Goal: Task Accomplishment & Management: Complete application form

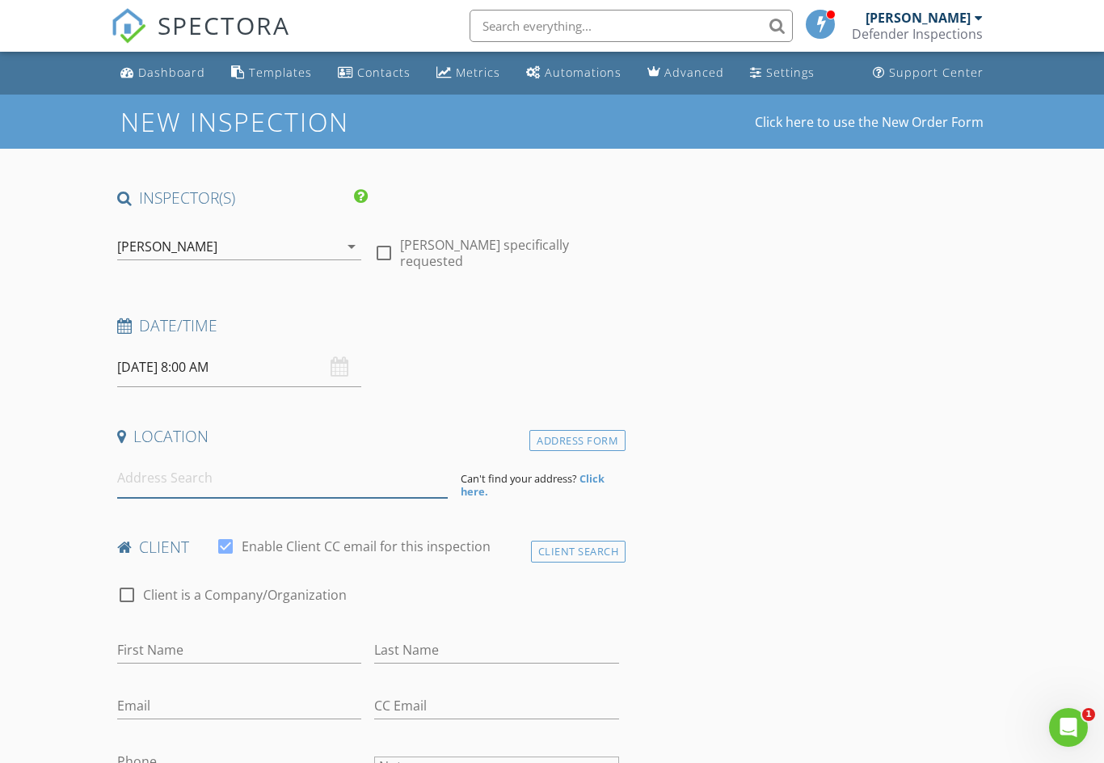
click at [147, 473] on input at bounding box center [282, 478] width 330 height 40
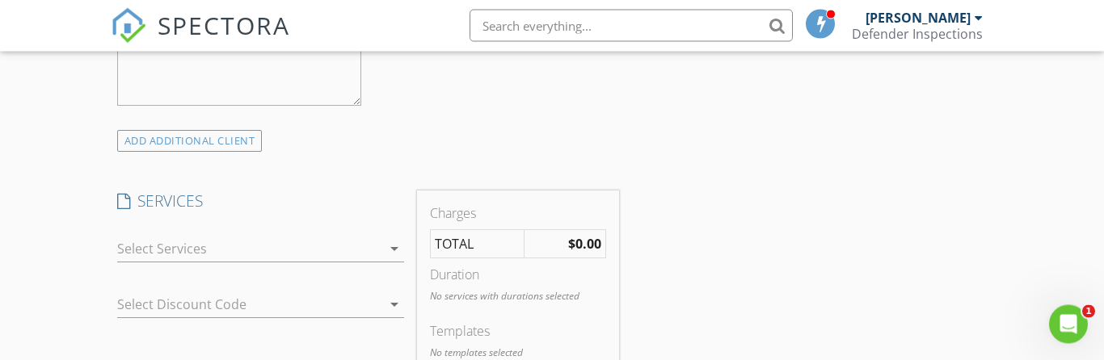
scroll to position [857, 0]
click at [385, 236] on div "arrow_drop_down" at bounding box center [261, 249] width 288 height 27
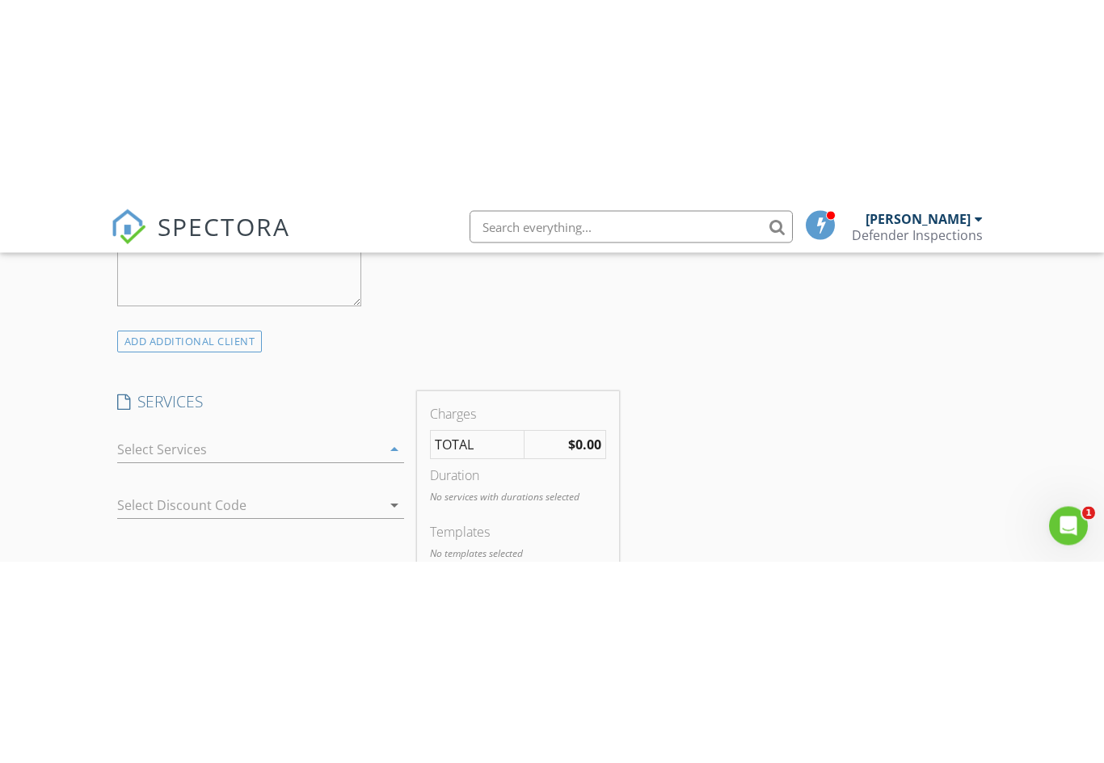
scroll to position [858, 0]
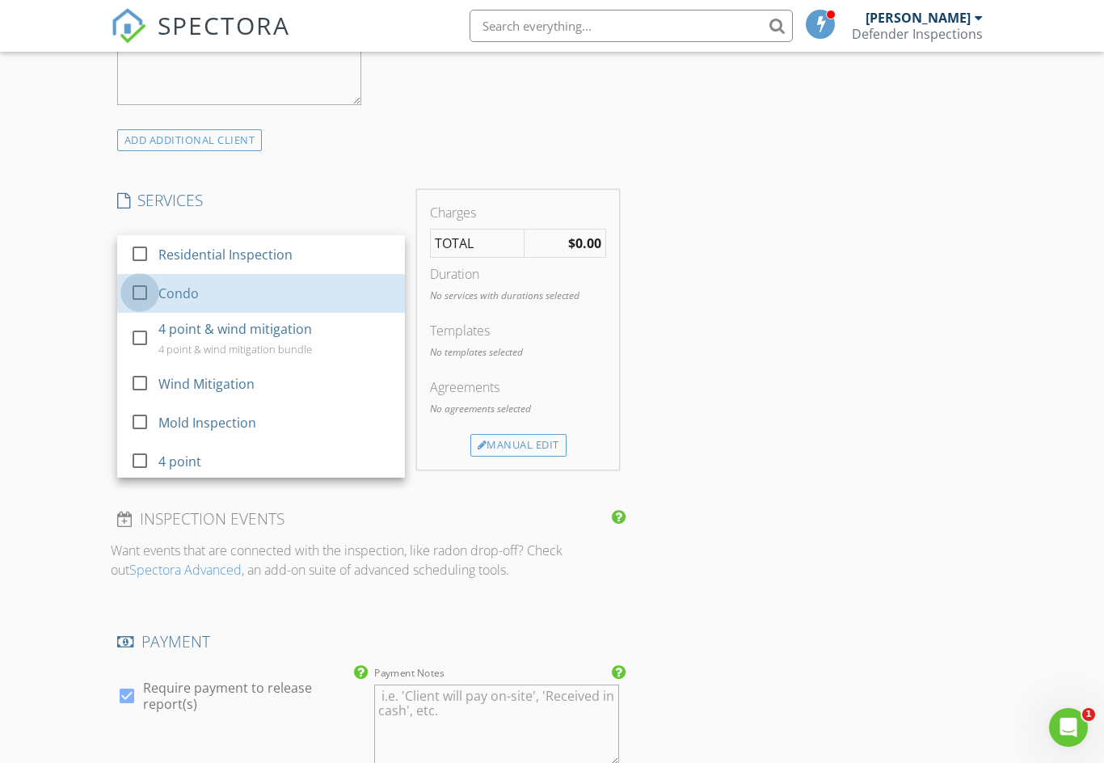
click at [142, 290] on div at bounding box center [139, 292] width 27 height 27
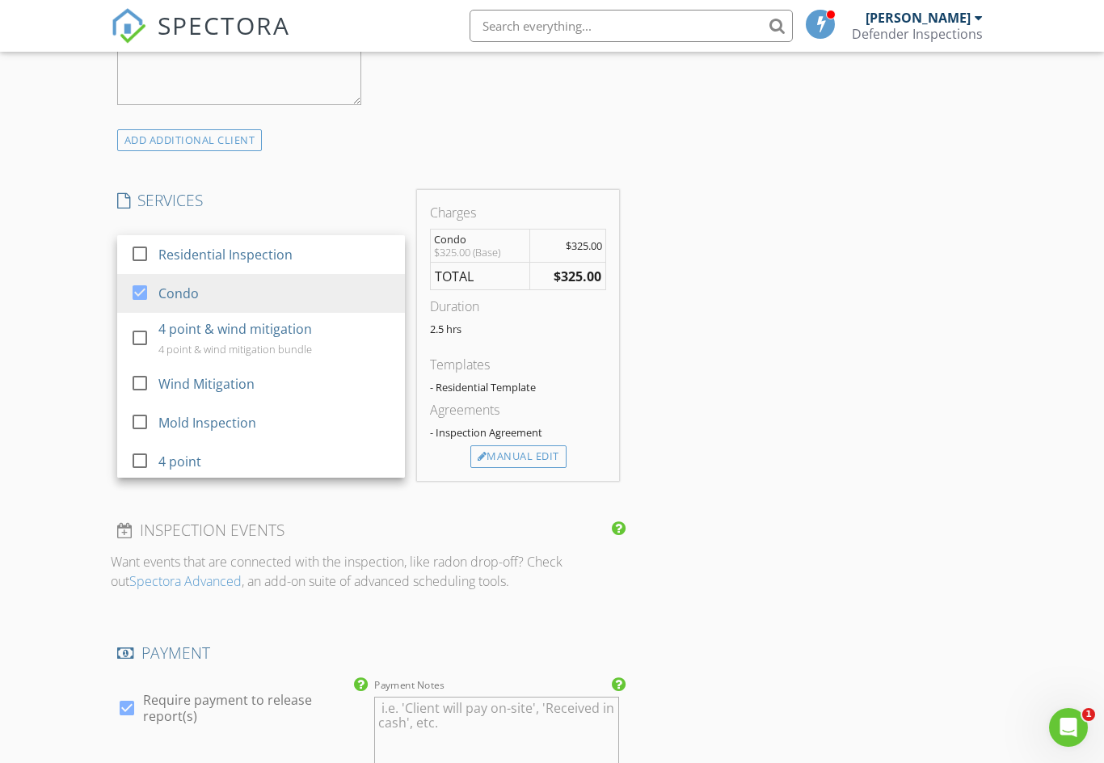
click at [784, 395] on div "INSPECTOR(S) check_box Michelle Diefenderfer PRIMARY Michelle Diefenderfer arro…" at bounding box center [552, 494] width 883 height 2330
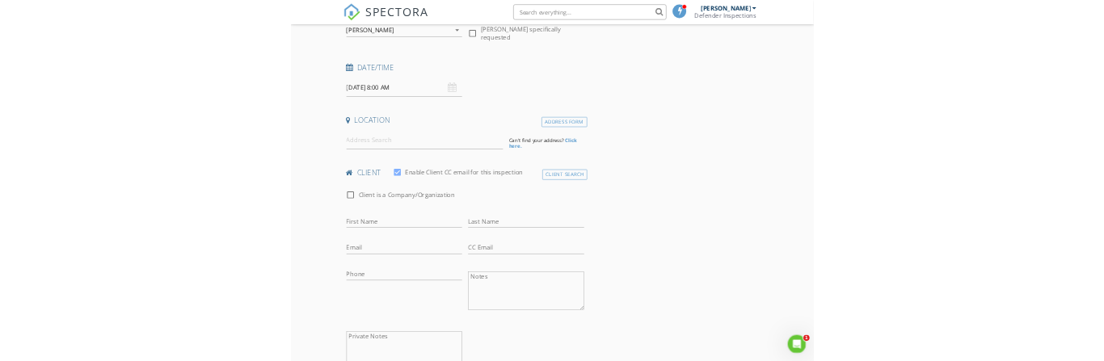
scroll to position [221, 0]
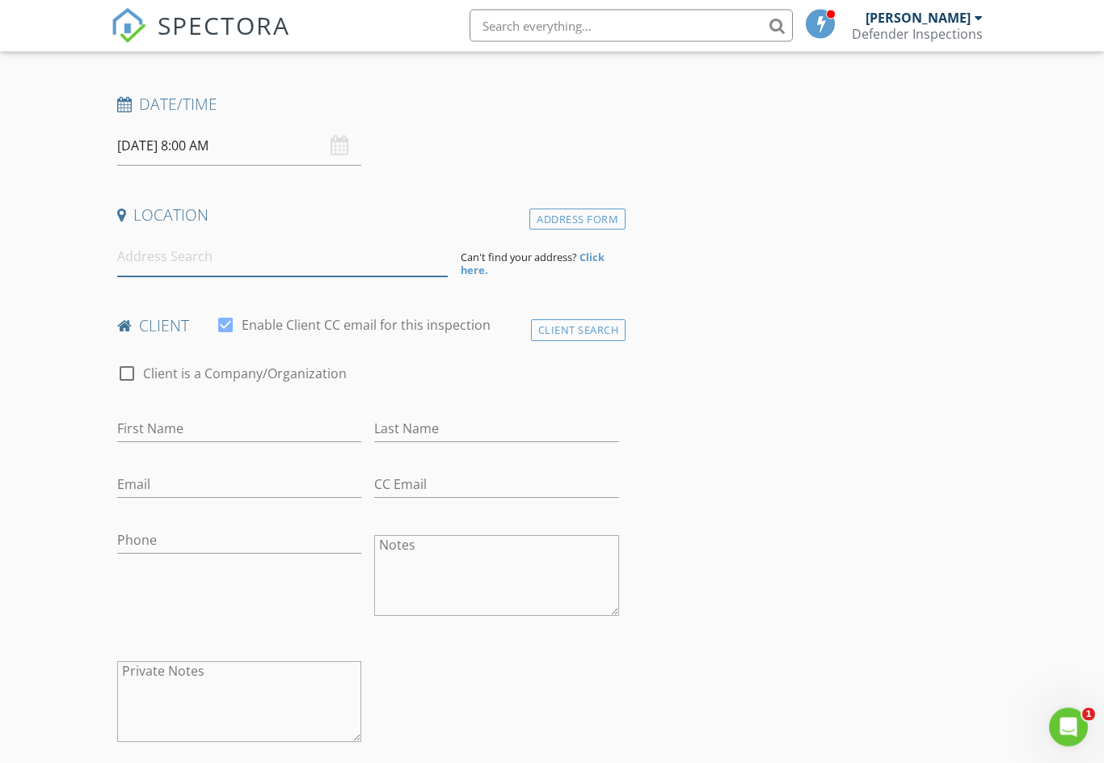
click at [138, 263] on input at bounding box center [282, 258] width 330 height 40
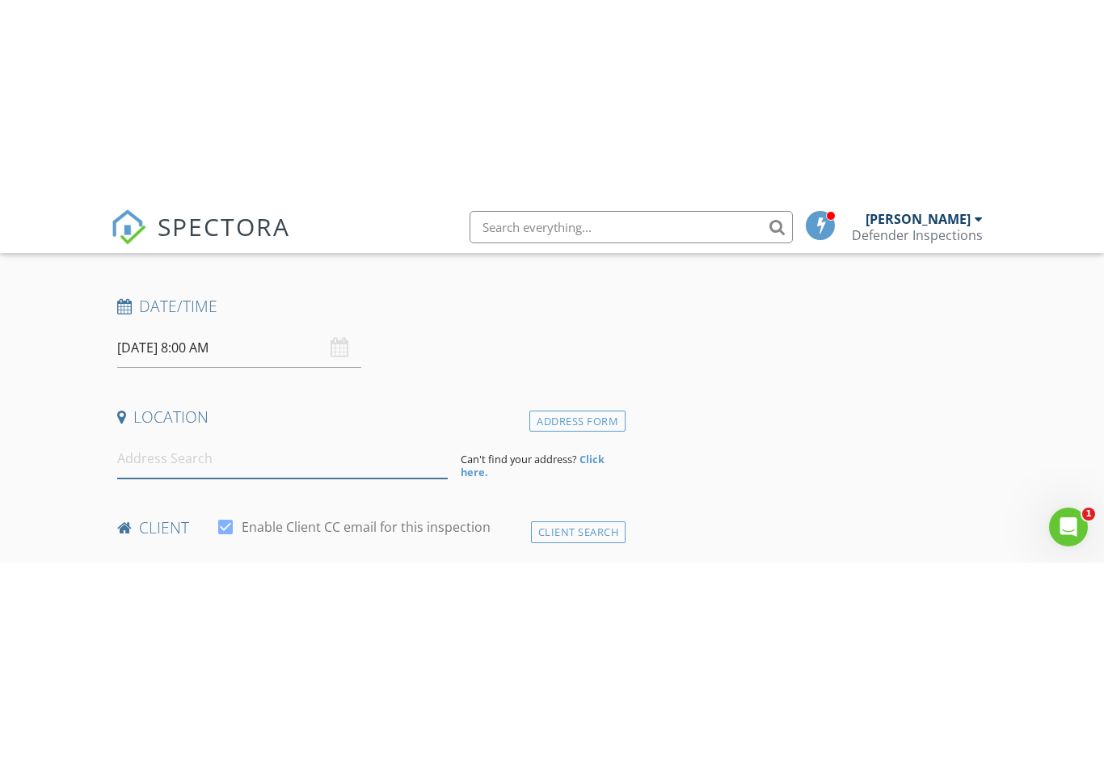
scroll to position [221, 0]
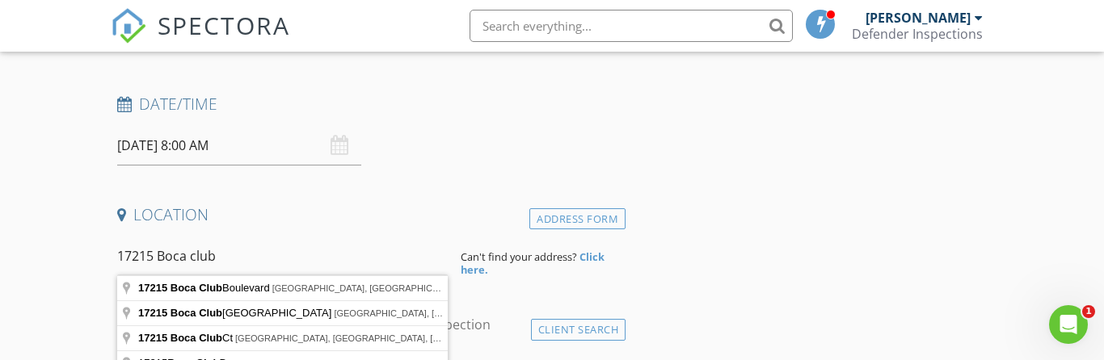
type input "17215 Boca Club Boulevard, Boca Raton, FL, USA"
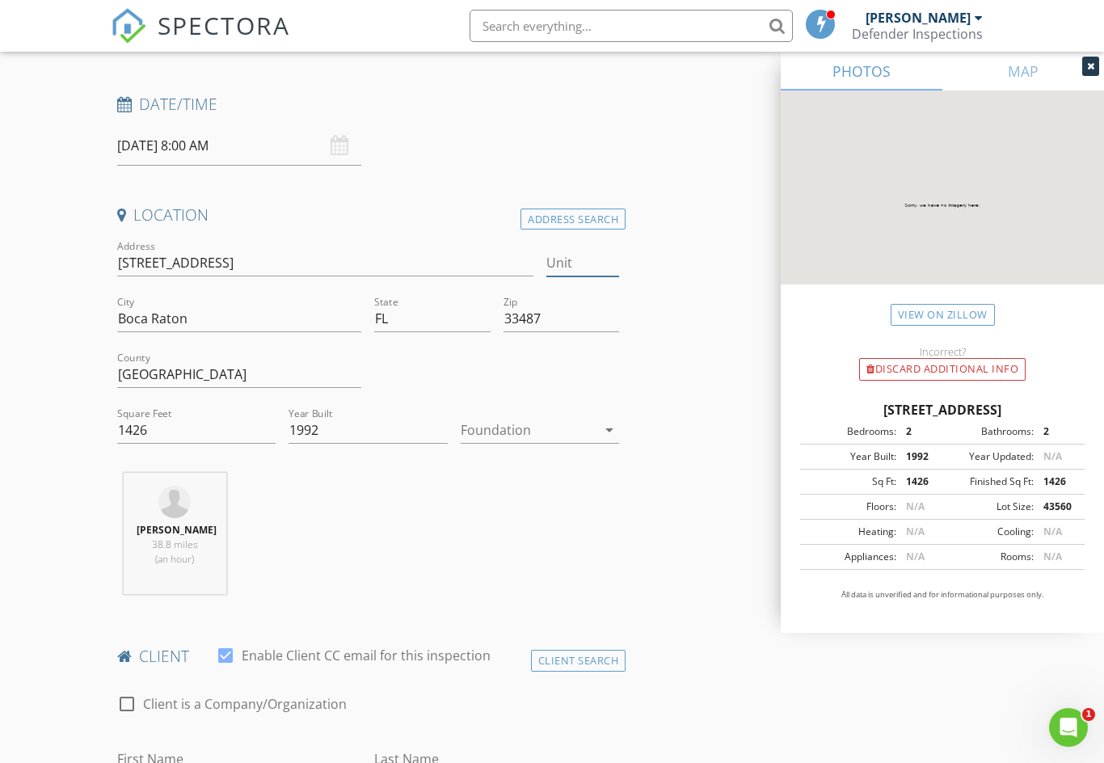
click at [574, 259] on input "Unit" at bounding box center [582, 263] width 73 height 27
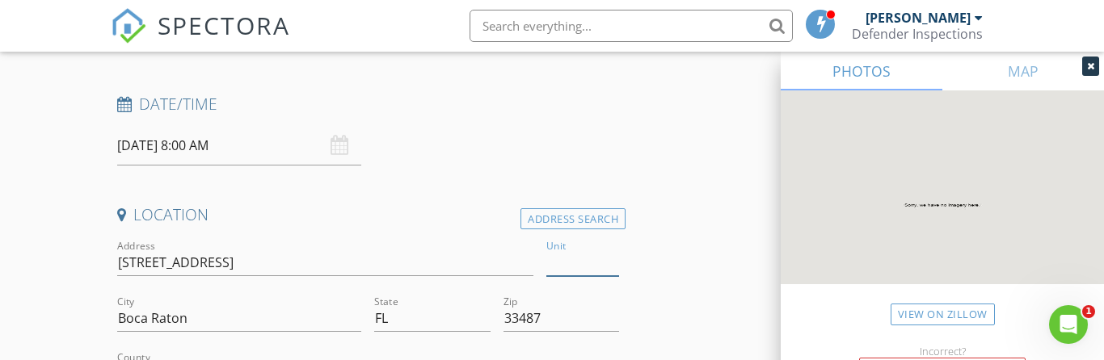
type input "2"
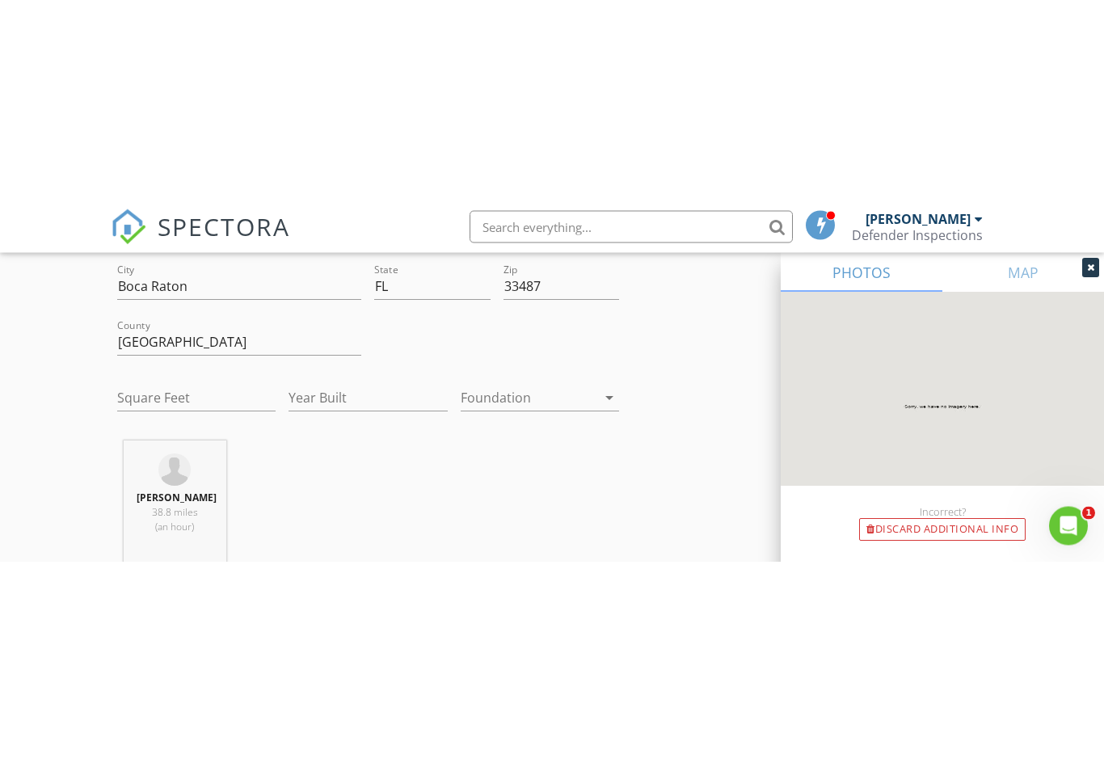
scroll to position [413, 0]
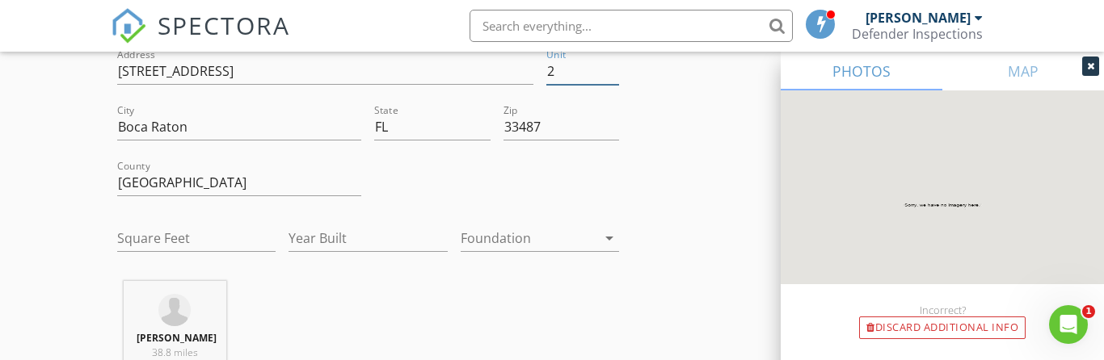
type input "2"
click at [448, 316] on div "Michelle Diefenderfer 38.8 miles (an hour)" at bounding box center [368, 348] width 515 height 134
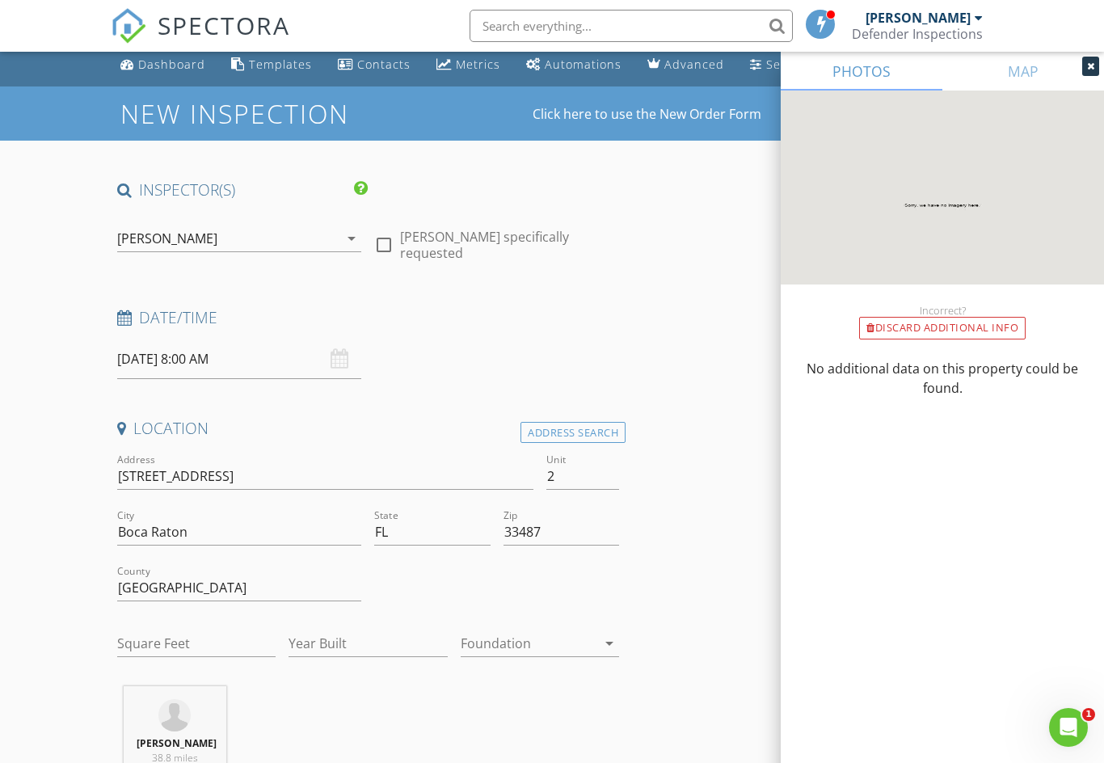
scroll to position [0, 0]
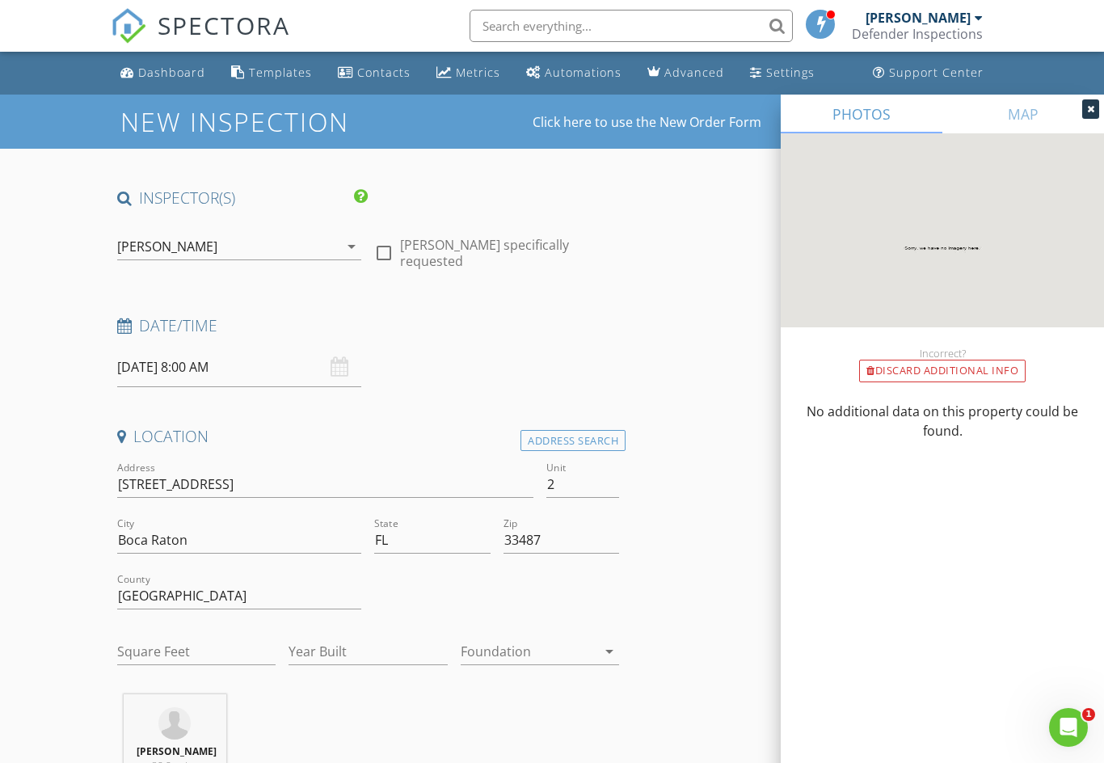
click at [928, 206] on img at bounding box center [942, 249] width 323 height 233
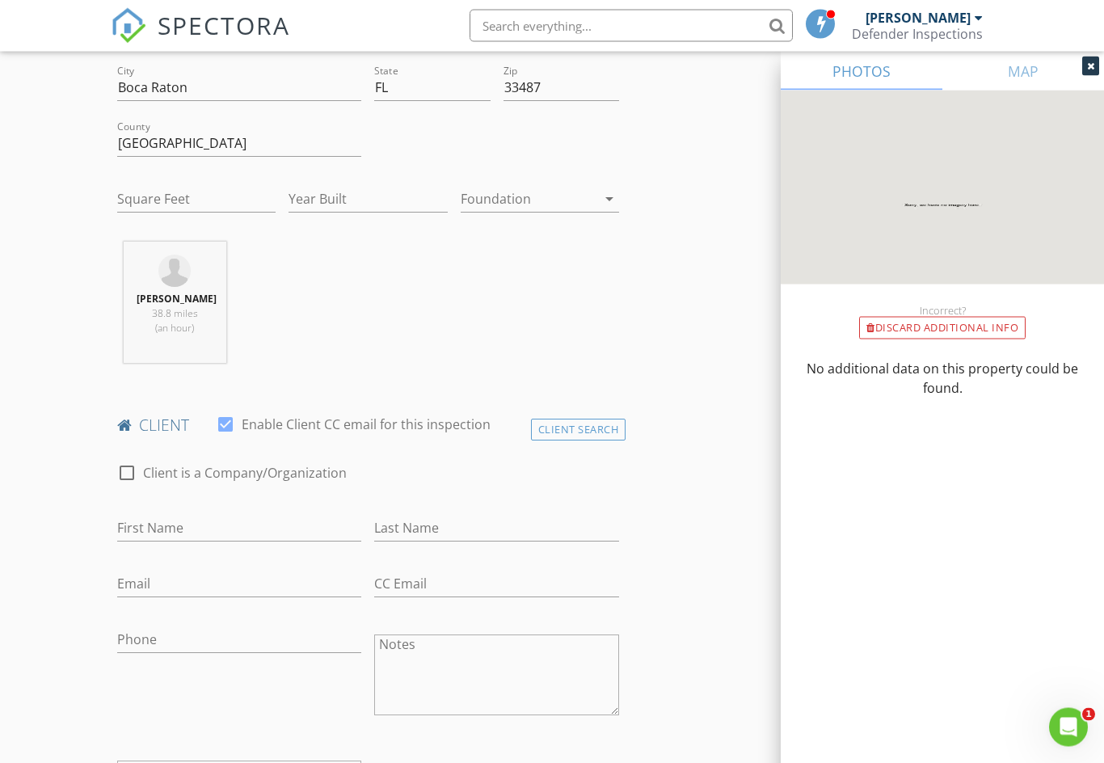
scroll to position [453, 0]
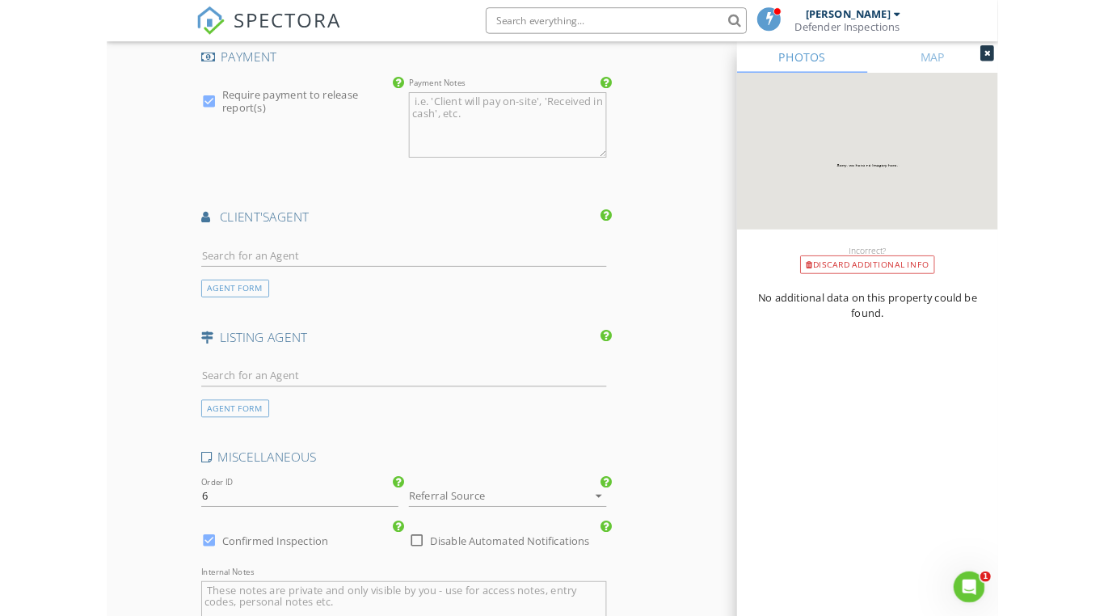
scroll to position [1778, 0]
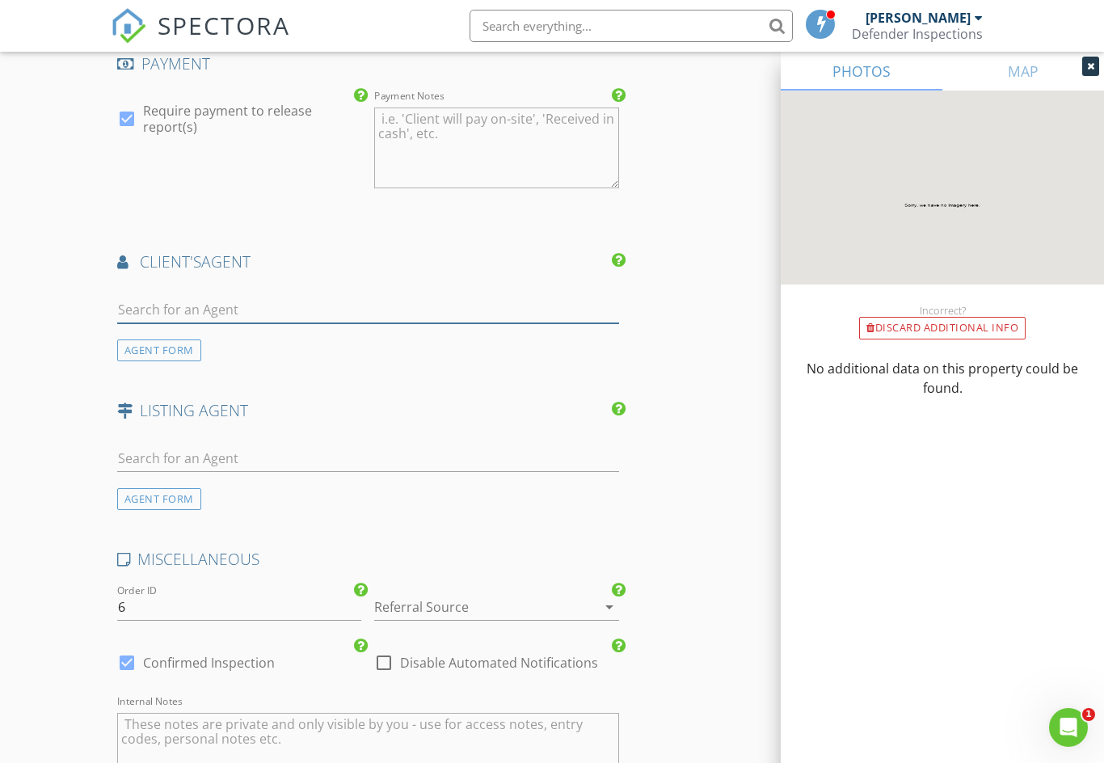
click at [160, 314] on input "text" at bounding box center [368, 310] width 502 height 27
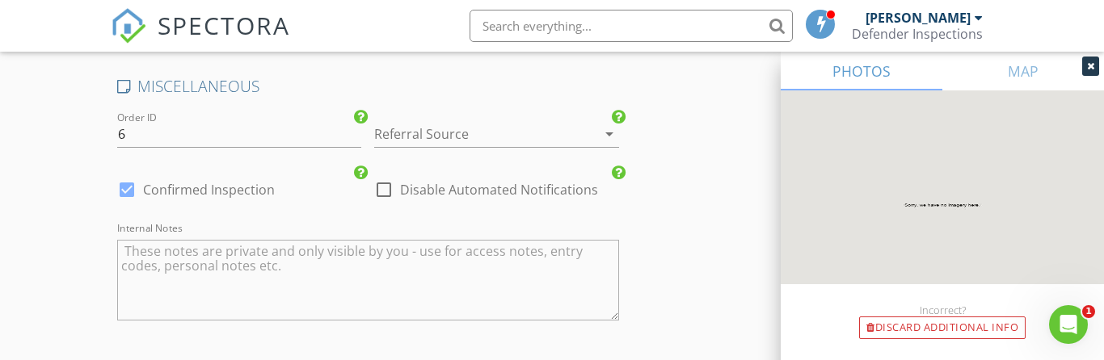
scroll to position [2250, 0]
type input "[PERSON_NAME]"
click at [562, 145] on div at bounding box center [474, 135] width 200 height 26
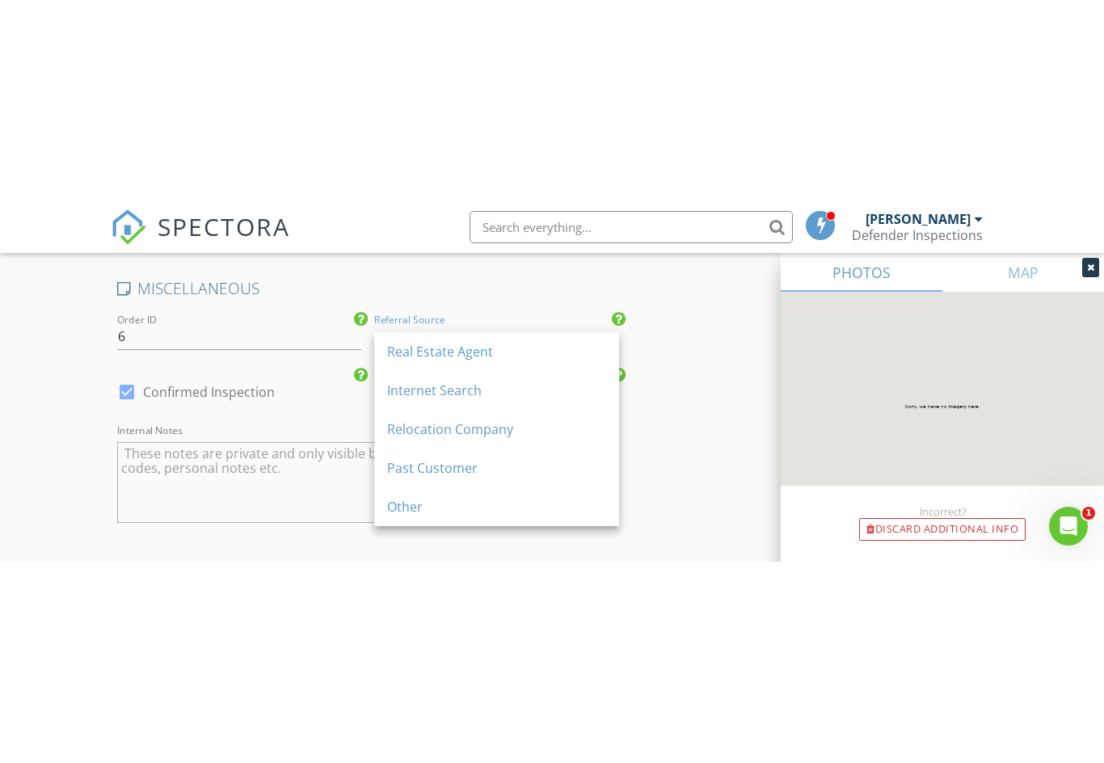
scroll to position [2051, 0]
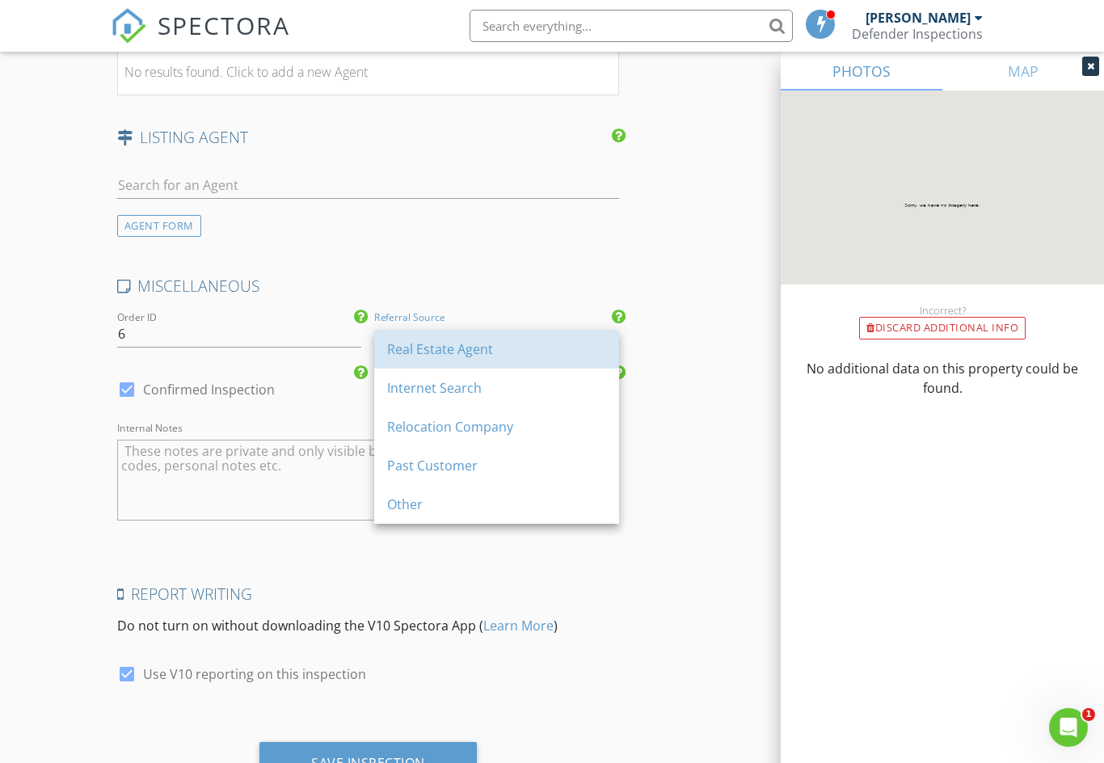
click at [457, 342] on div "Real Estate Agent" at bounding box center [496, 348] width 219 height 19
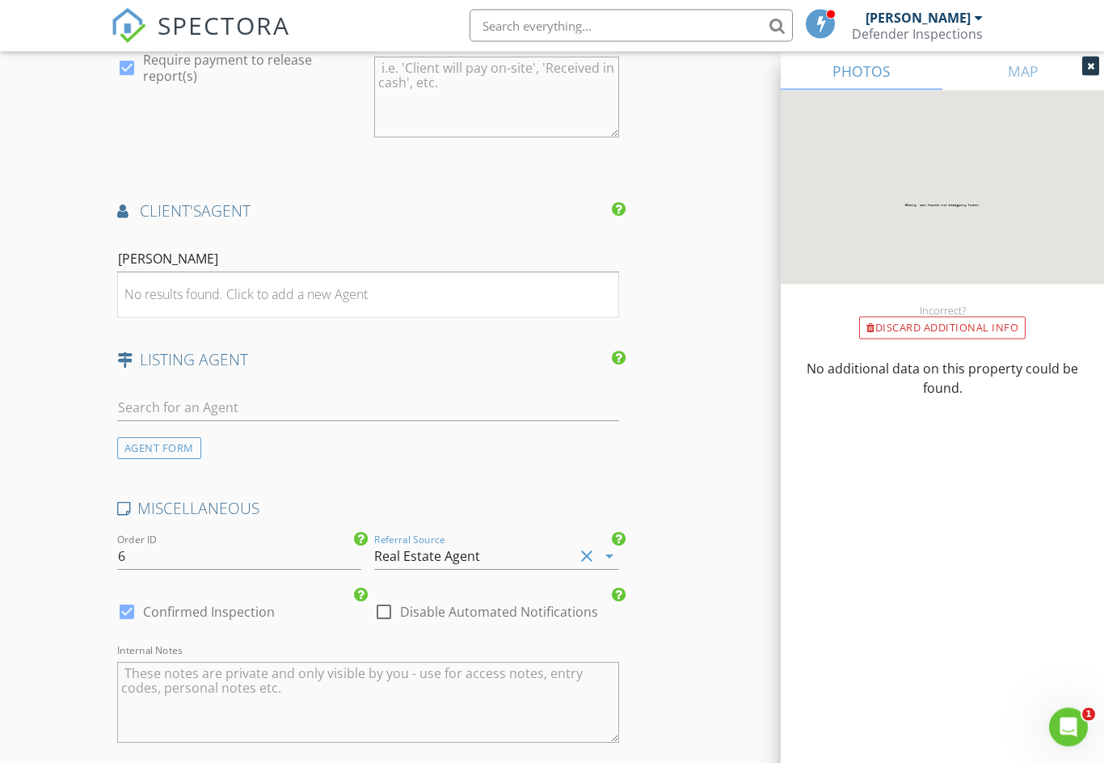
scroll to position [1854, 0]
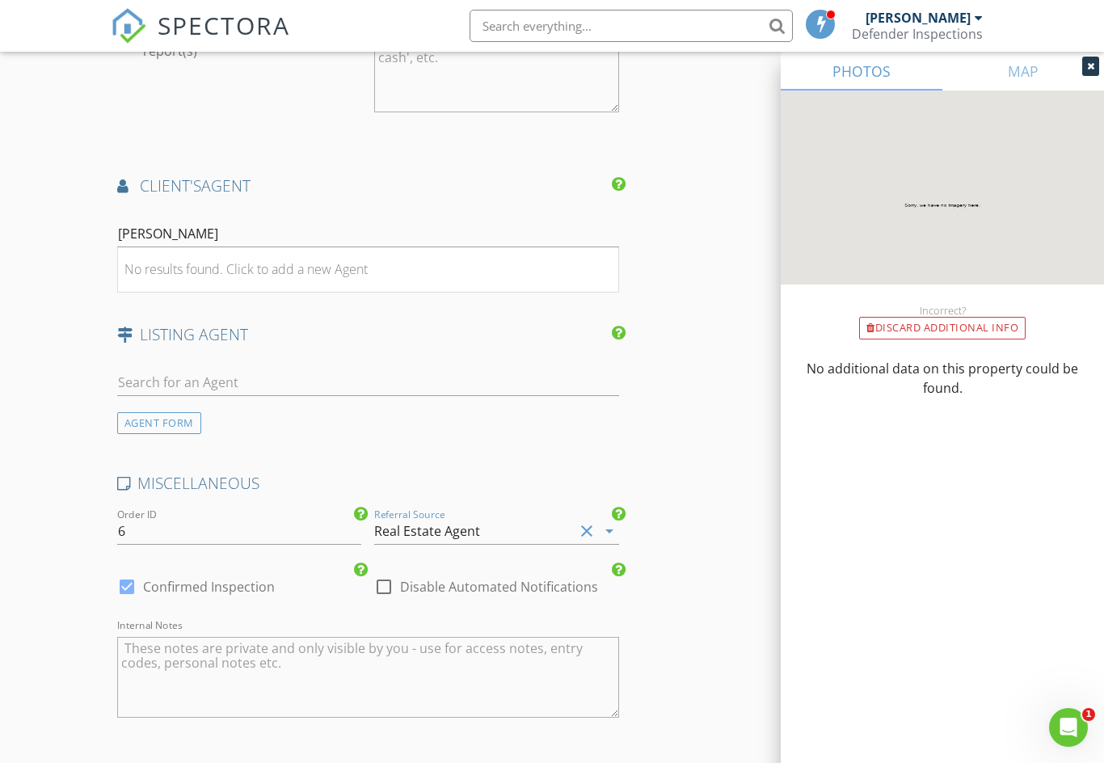
click at [214, 270] on div "No results found. Click to add a new Agent" at bounding box center [245, 268] width 243 height 19
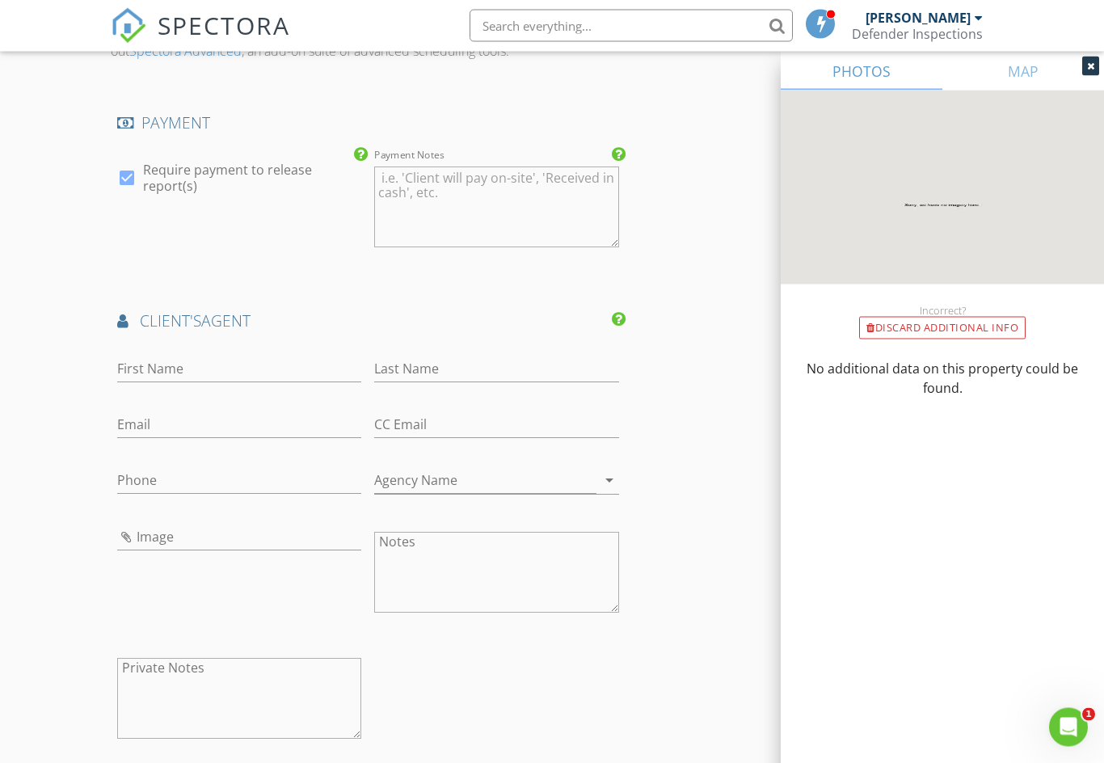
scroll to position [1719, 0]
click at [149, 373] on input "First Name" at bounding box center [239, 369] width 245 height 27
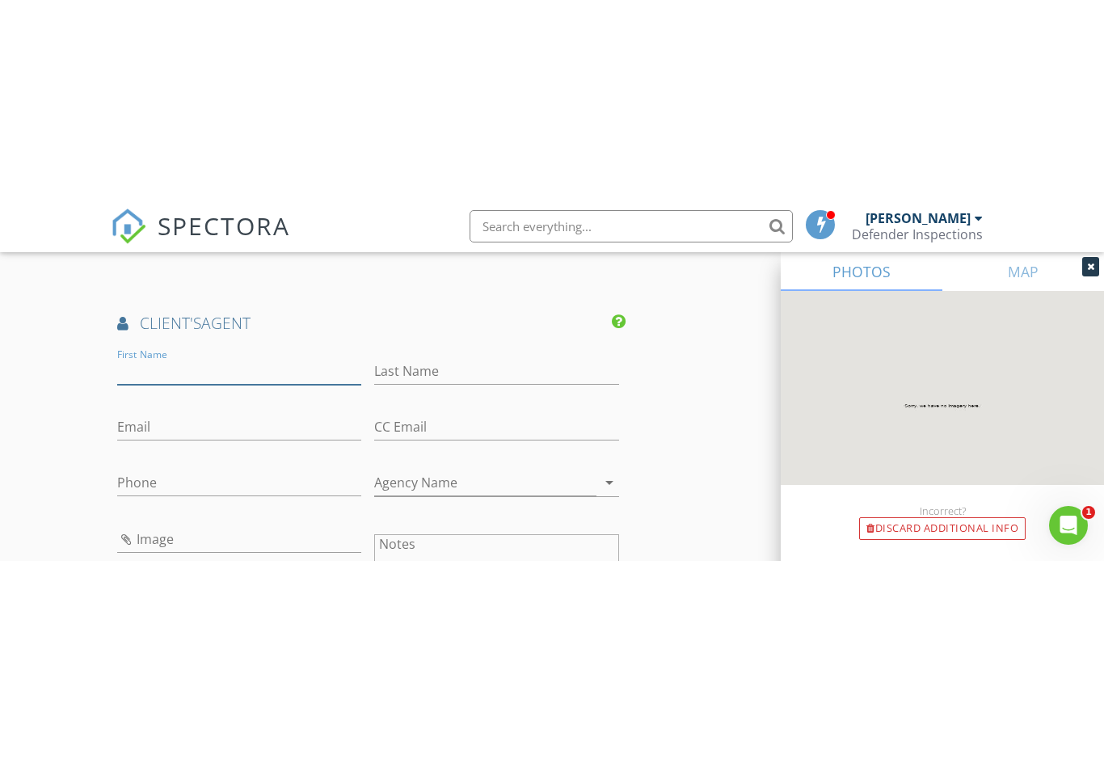
scroll to position [1917, 0]
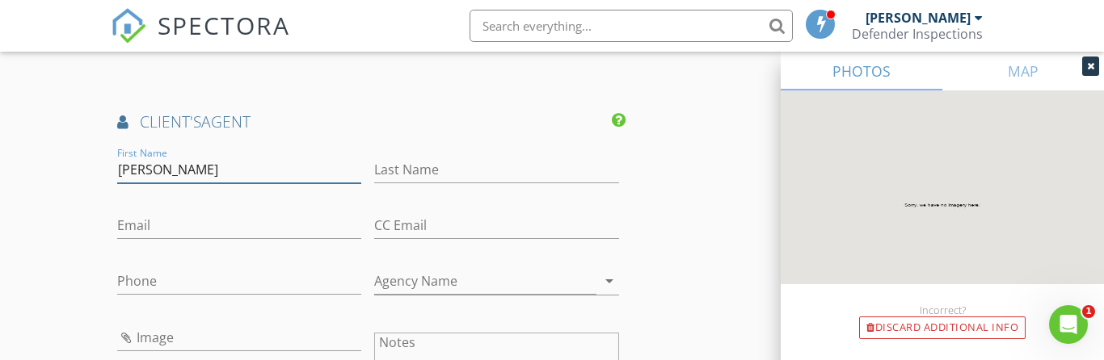
type input "[PERSON_NAME]"
click at [430, 172] on input "Last Name" at bounding box center [496, 170] width 245 height 27
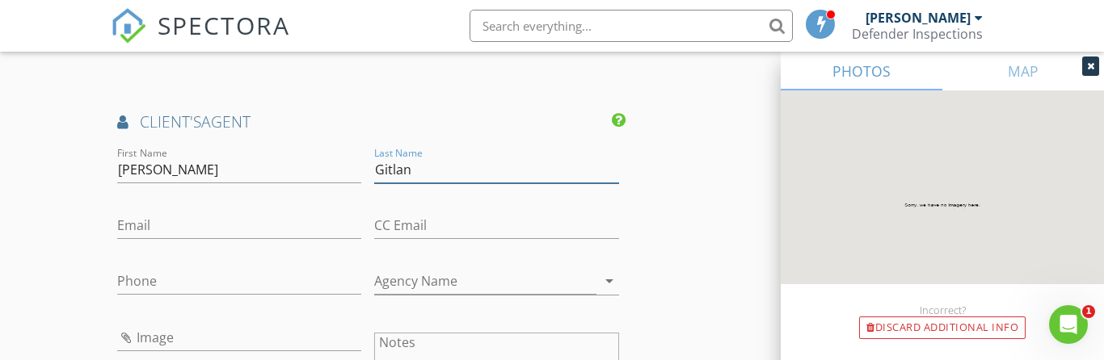
type input "Gitlan"
click at [149, 231] on input "Email" at bounding box center [239, 226] width 245 height 27
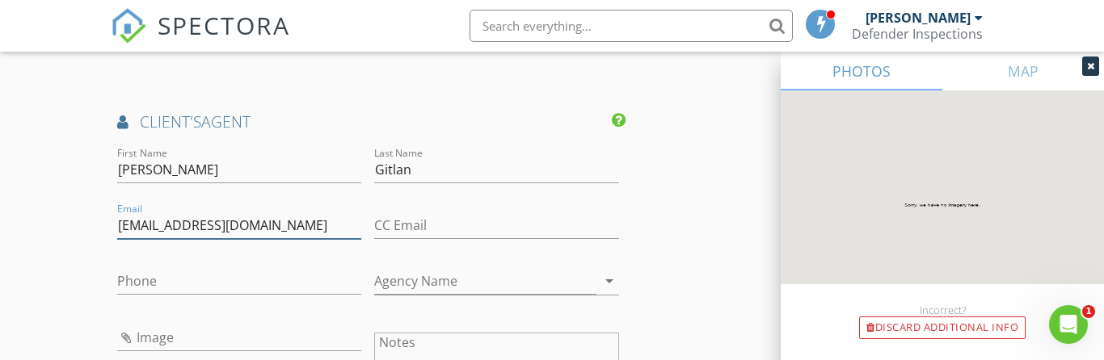
type input "[EMAIL_ADDRESS][DOMAIN_NAME]"
click at [587, 273] on div "Agency Name arrow_drop_down" at bounding box center [496, 285] width 245 height 53
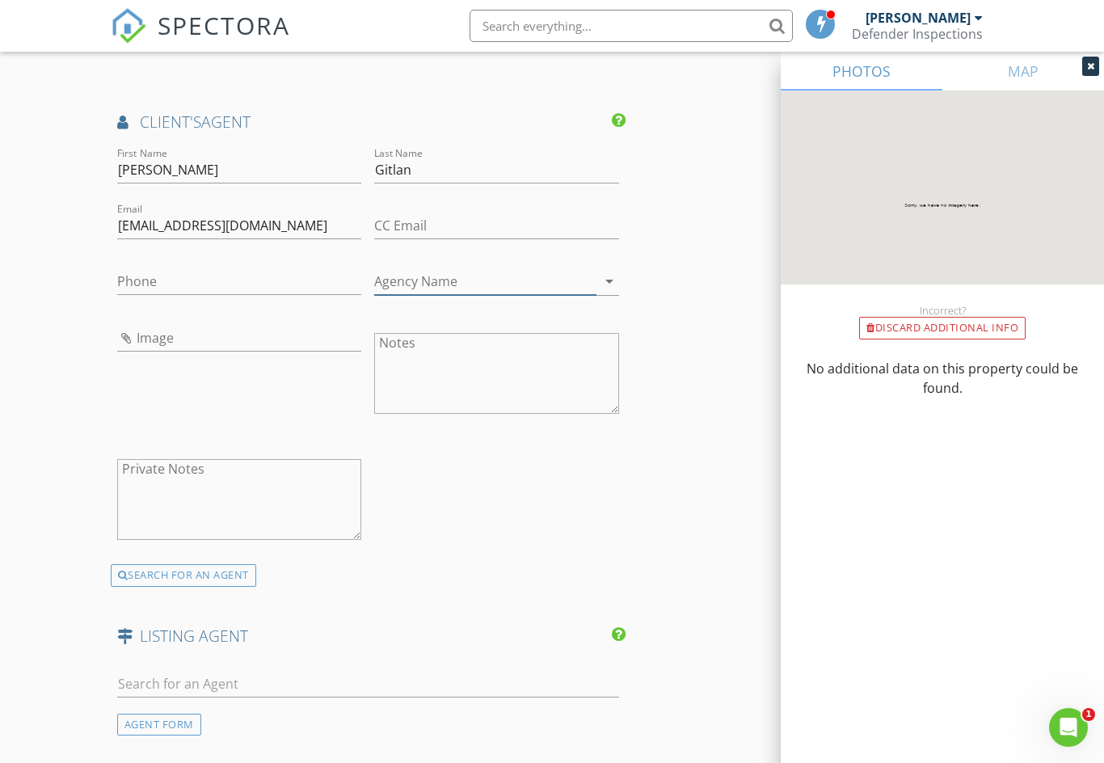
click at [537, 288] on input "Agency Name" at bounding box center [485, 281] width 222 height 27
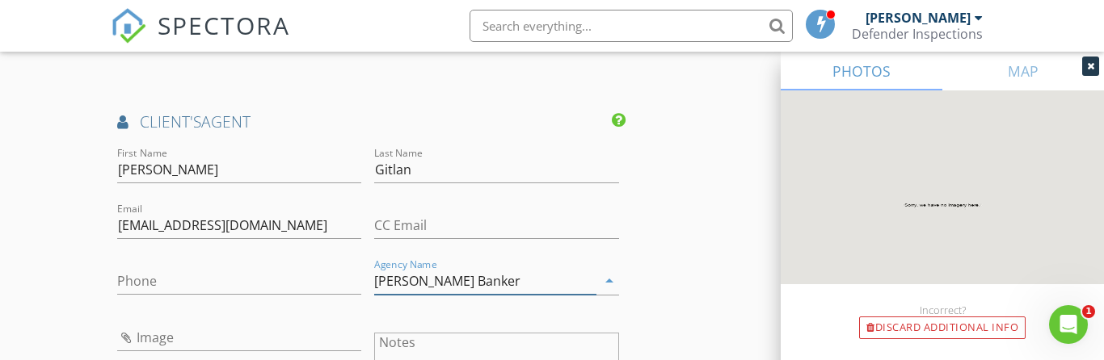
type input "[PERSON_NAME] Banker"
click at [143, 271] on div "Phone" at bounding box center [239, 285] width 245 height 53
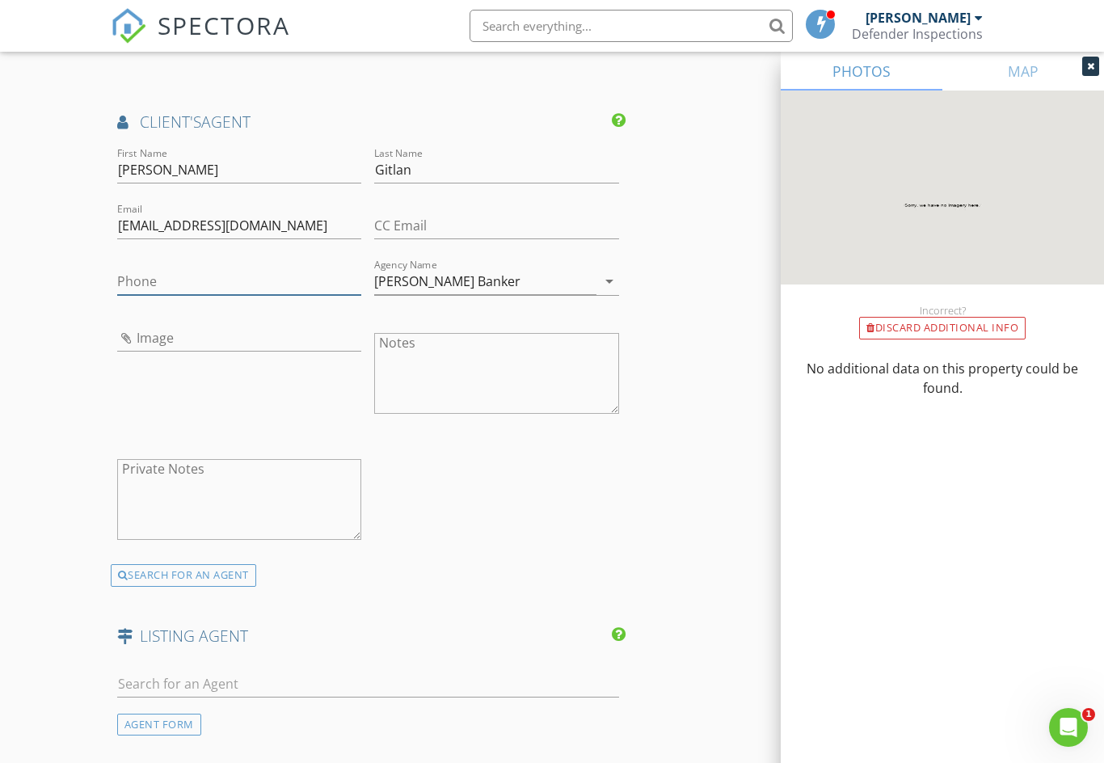
click at [171, 280] on input "Phone" at bounding box center [239, 281] width 245 height 27
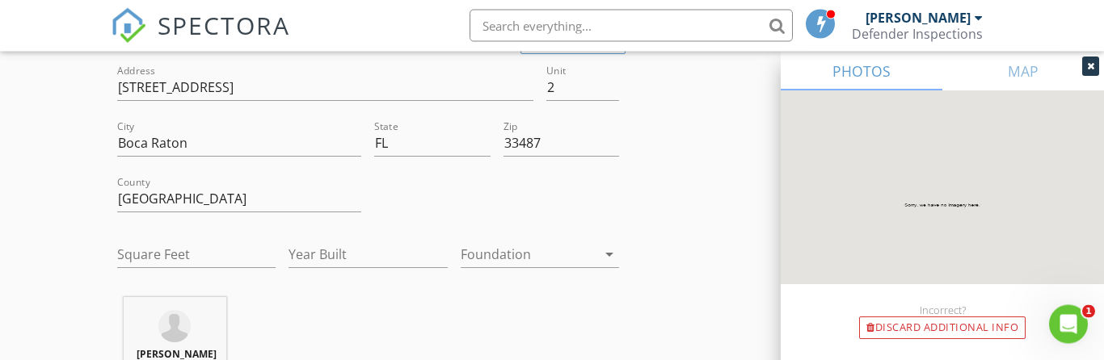
scroll to position [396, 0]
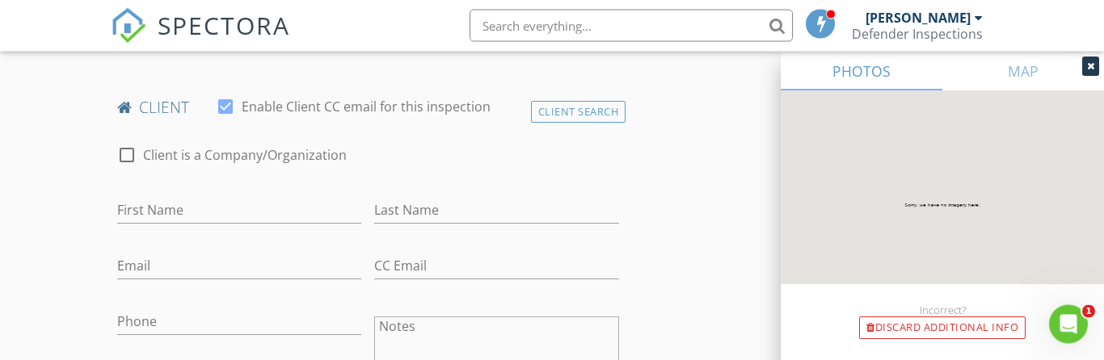
type input "[PHONE_NUMBER]"
click at [144, 212] on input "First Name" at bounding box center [239, 211] width 245 height 27
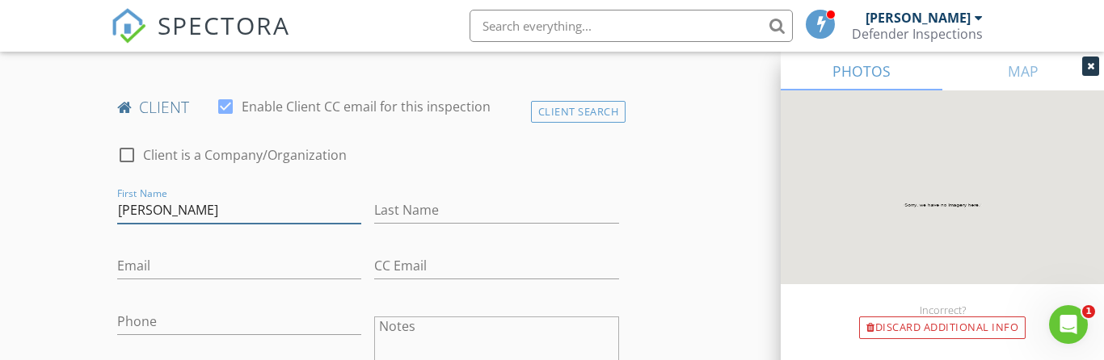
type input "[PERSON_NAME]"
click at [410, 221] on input "Last Name" at bounding box center [496, 210] width 245 height 27
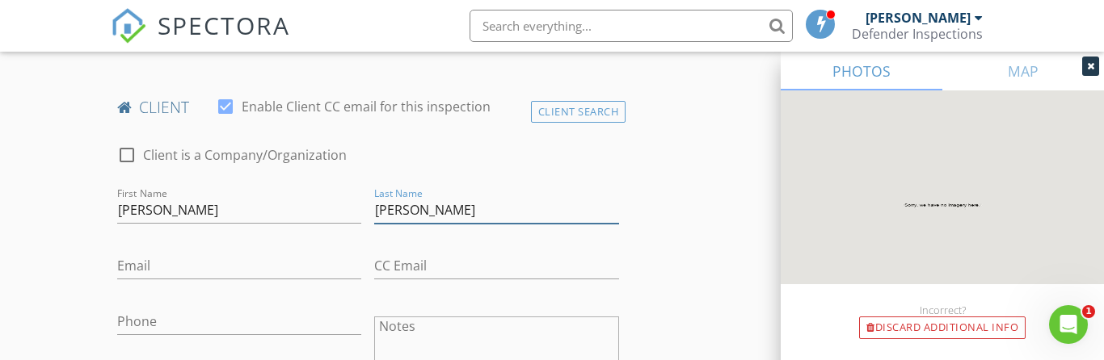
type input "[PERSON_NAME]"
click at [145, 277] on input "Email" at bounding box center [239, 266] width 245 height 27
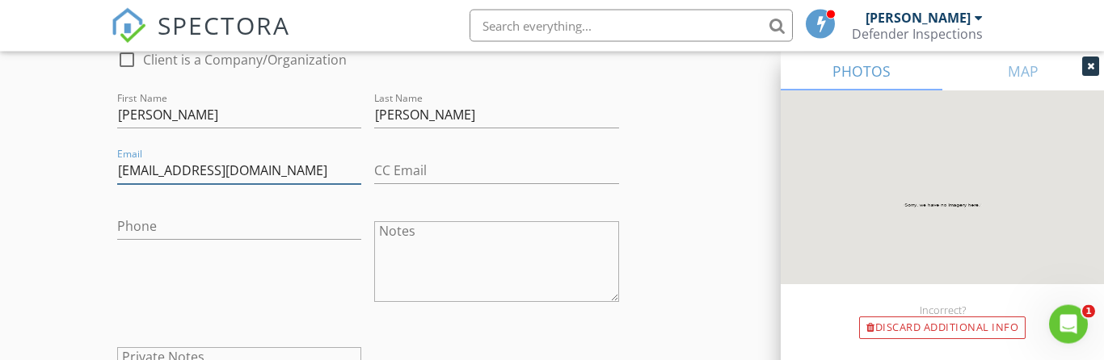
scroll to position [865, 0]
type input "Kwinkler@kwlawpa.com"
click at [137, 229] on input "Phone" at bounding box center [239, 226] width 245 height 27
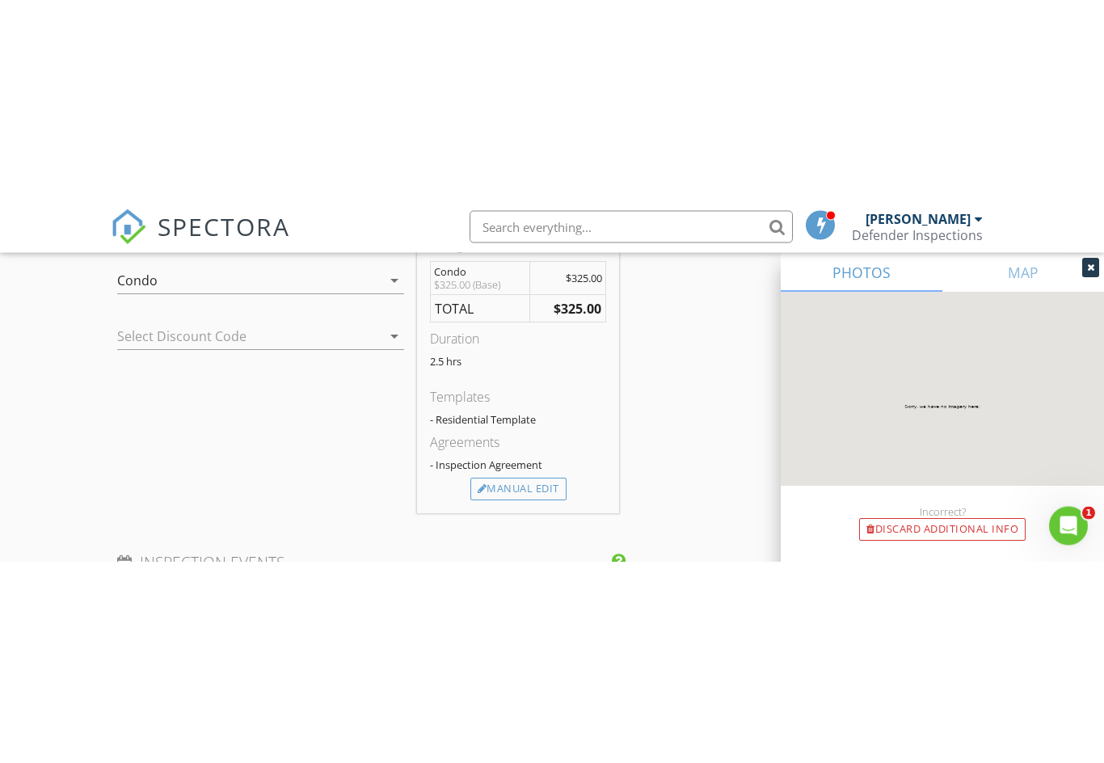
scroll to position [1358, 0]
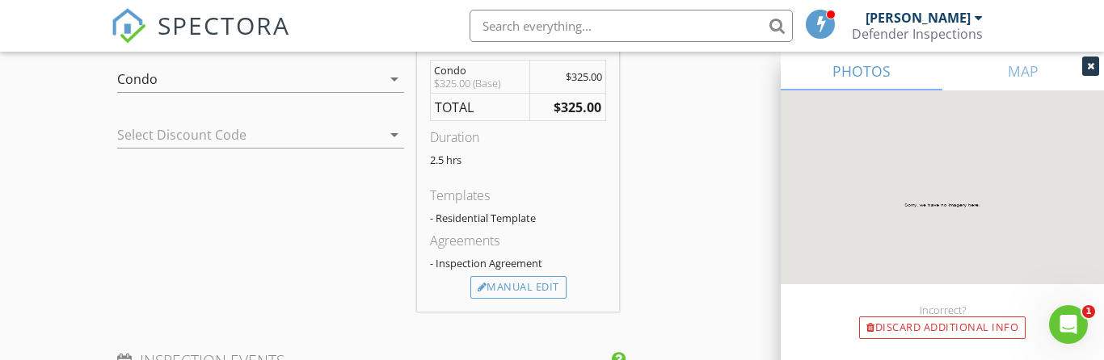
type input "[PHONE_NUMBER]"
click at [520, 297] on div "Manual Edit" at bounding box center [518, 287] width 96 height 23
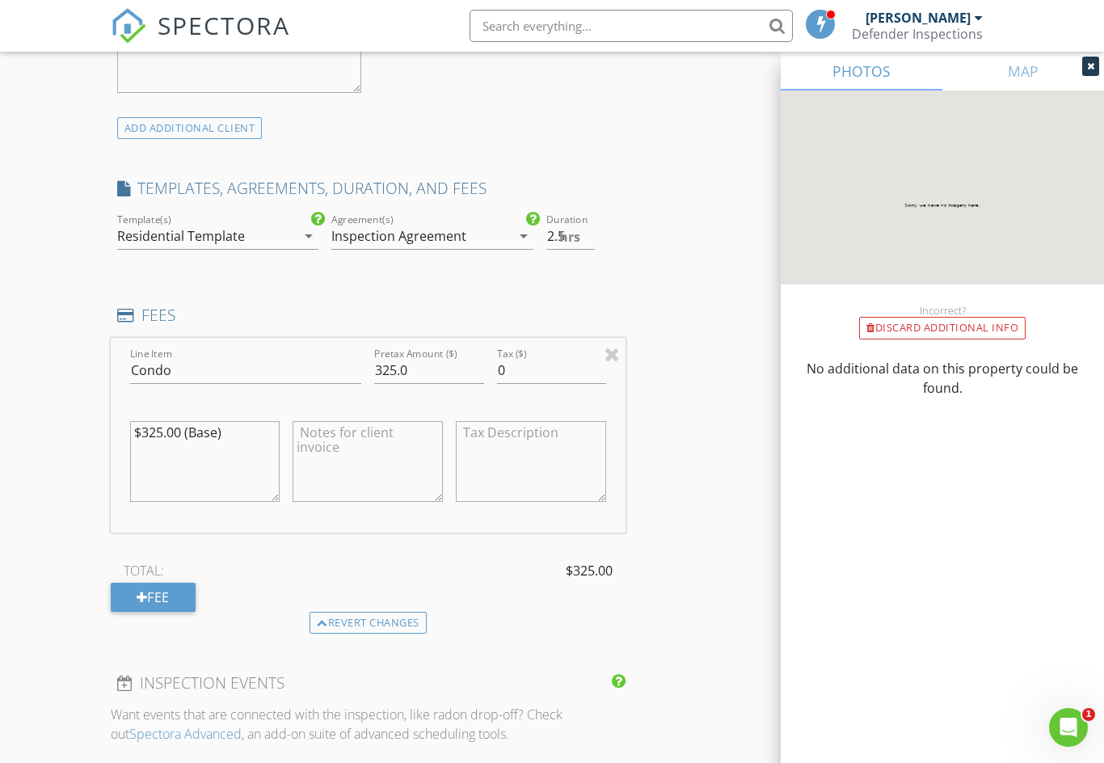
scroll to position [1202, 0]
click at [392, 383] on input "325.0" at bounding box center [428, 369] width 109 height 27
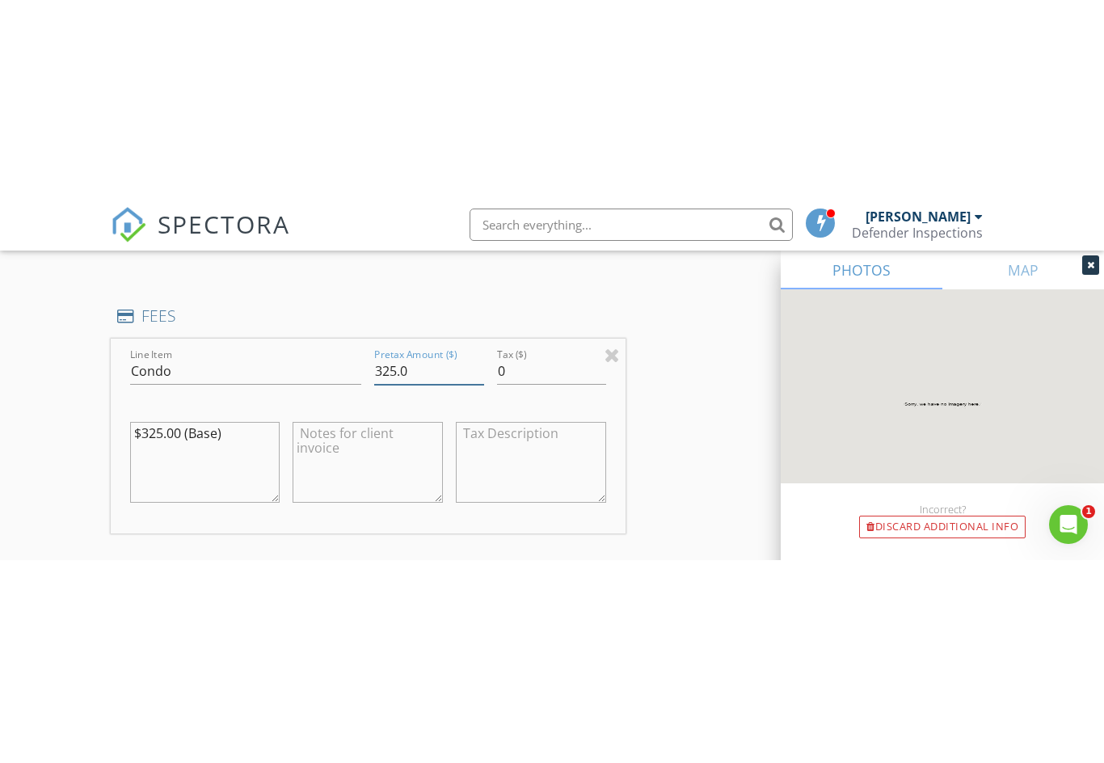
scroll to position [1402, 0]
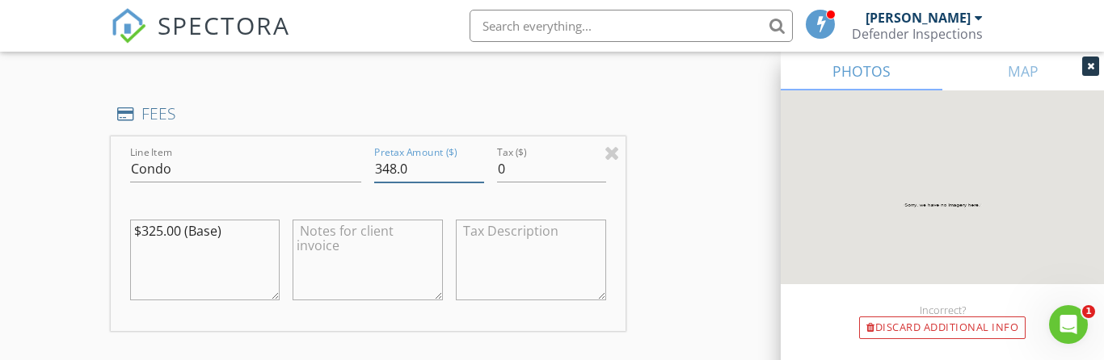
type input "348.0"
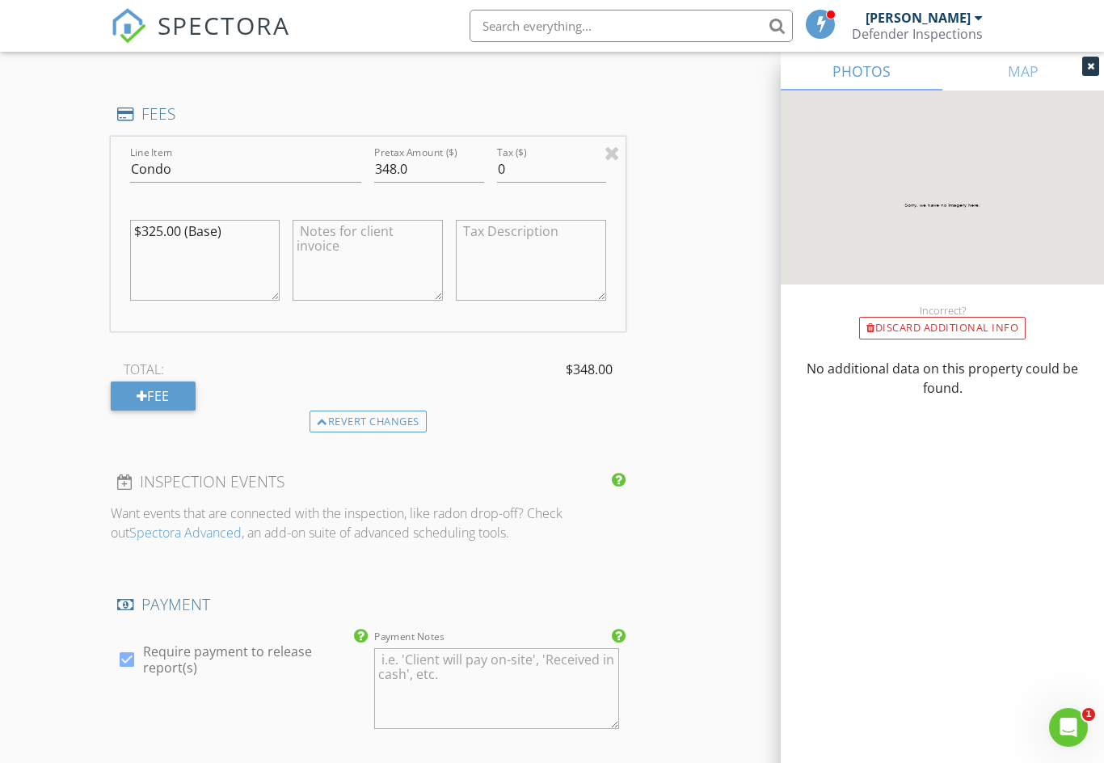
click at [162, 241] on textarea "$325.00 (Base)" at bounding box center [205, 260] width 150 height 81
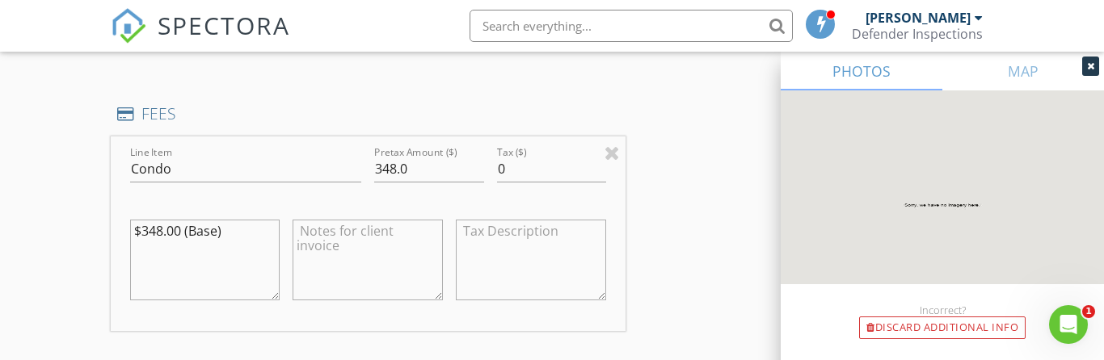
type textarea "$348.00 (Base)"
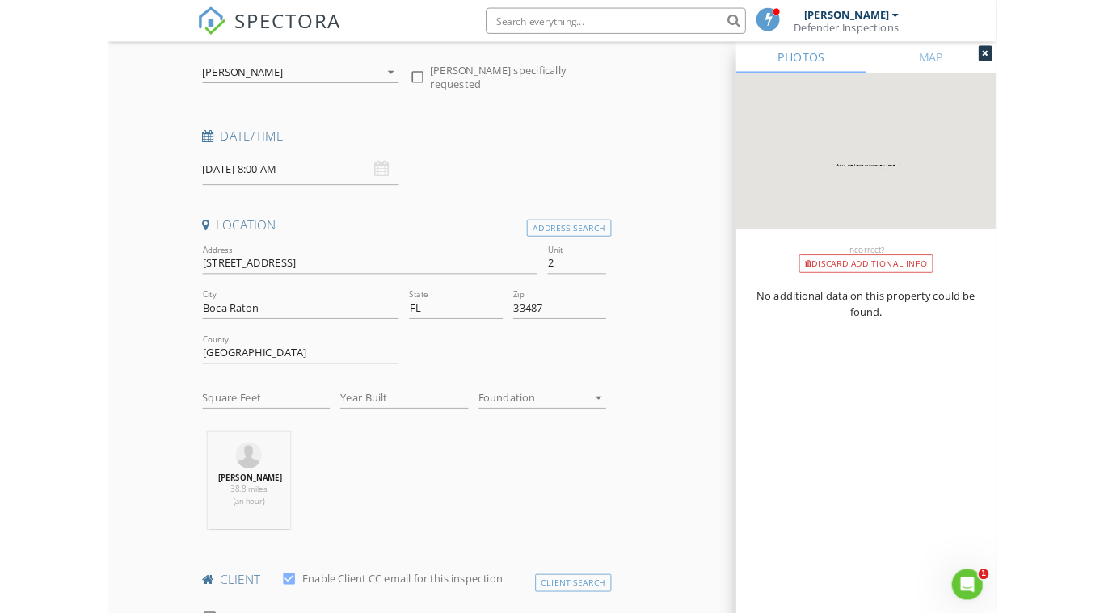
scroll to position [156, 0]
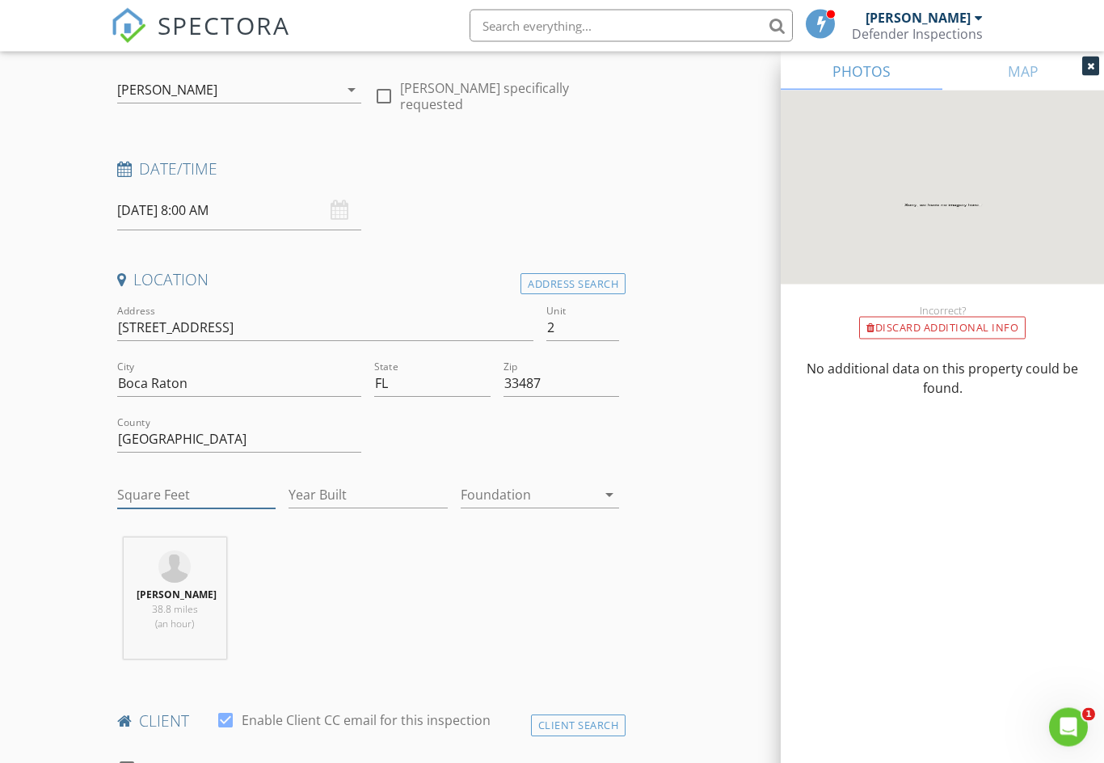
click at [136, 482] on input "Square Feet" at bounding box center [196, 495] width 158 height 27
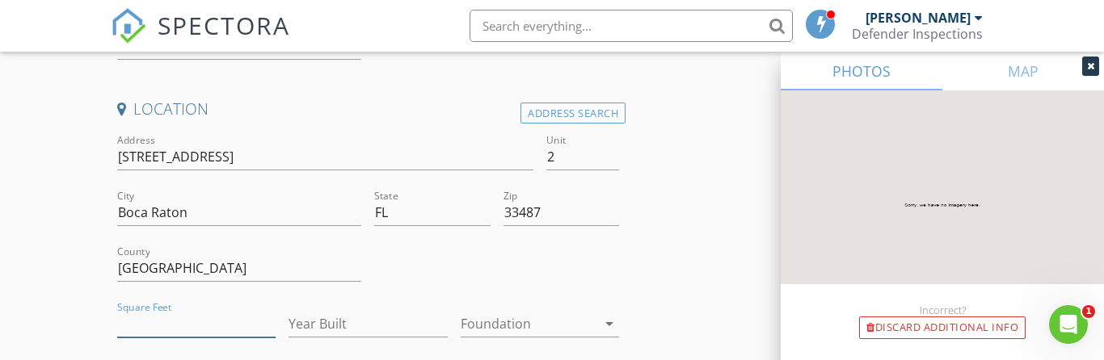
scroll to position [326, 0]
type input "1"
click at [322, 326] on input "Year Built" at bounding box center [367, 326] width 158 height 27
type input "1992"
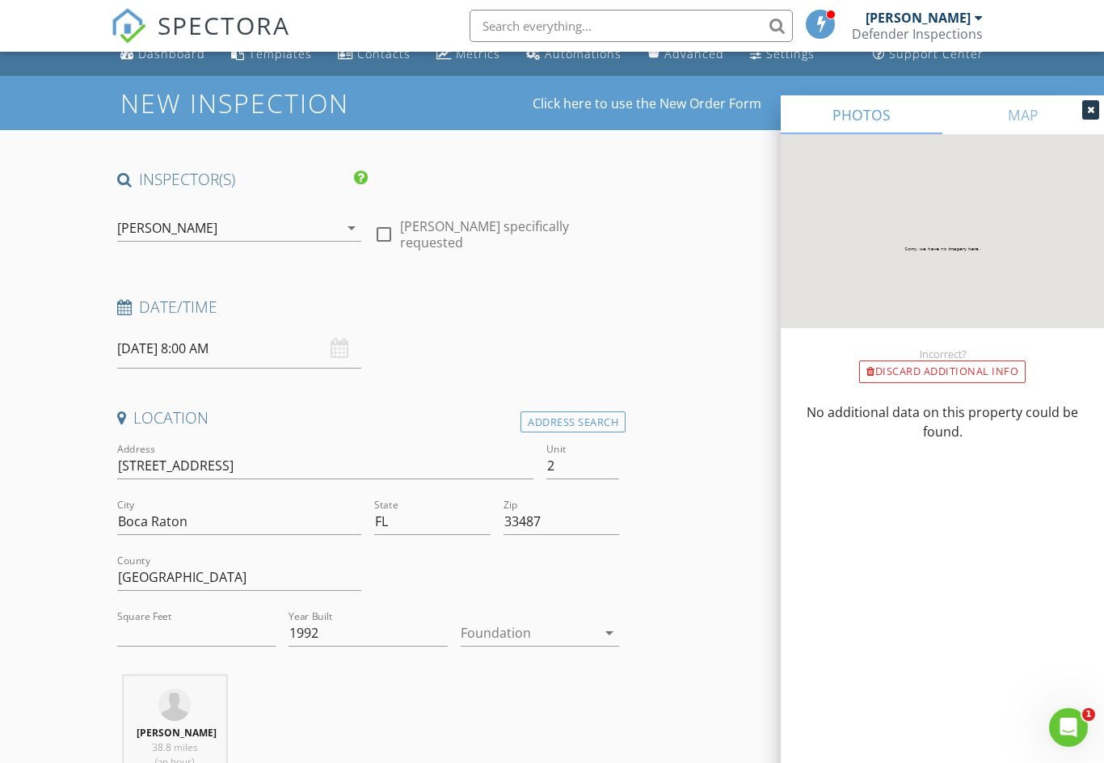
scroll to position [0, 0]
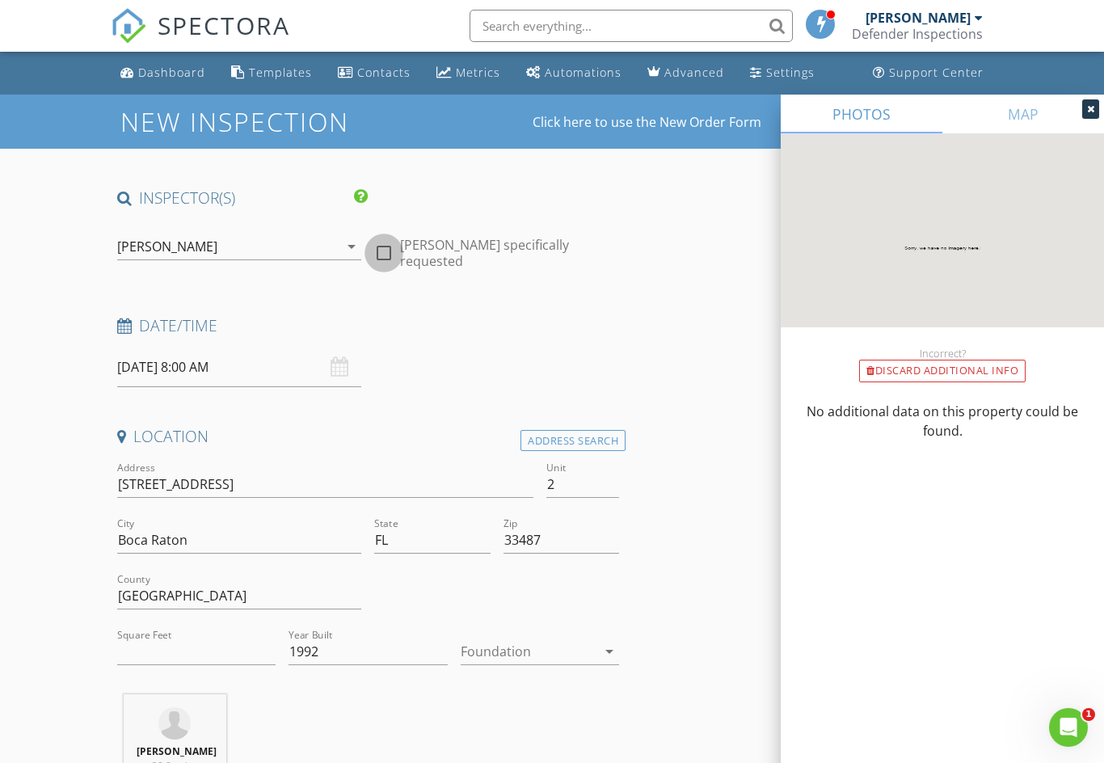
click at [393, 252] on div at bounding box center [383, 252] width 27 height 27
checkbox input "true"
click at [345, 373] on div "08/29/2025 8:00 AM" at bounding box center [239, 367] width 245 height 40
click at [204, 351] on input "08/29/2025 8:00 AM" at bounding box center [239, 367] width 245 height 40
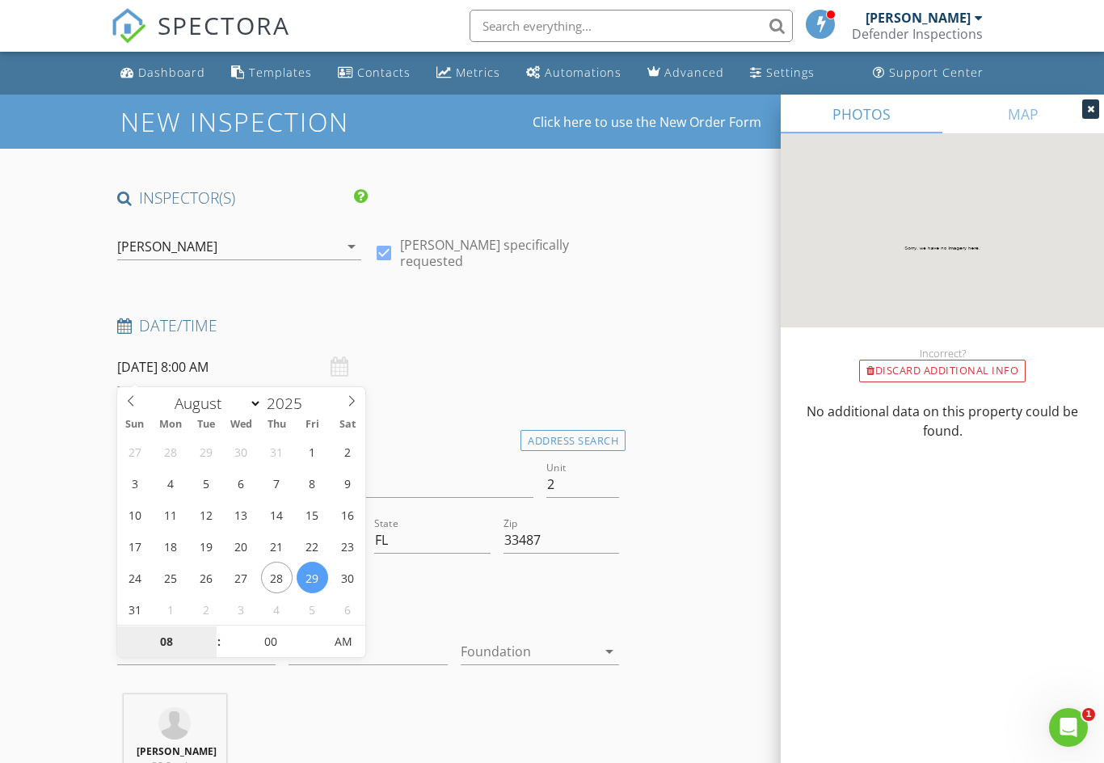
click at [181, 647] on input "08" at bounding box center [166, 642] width 99 height 32
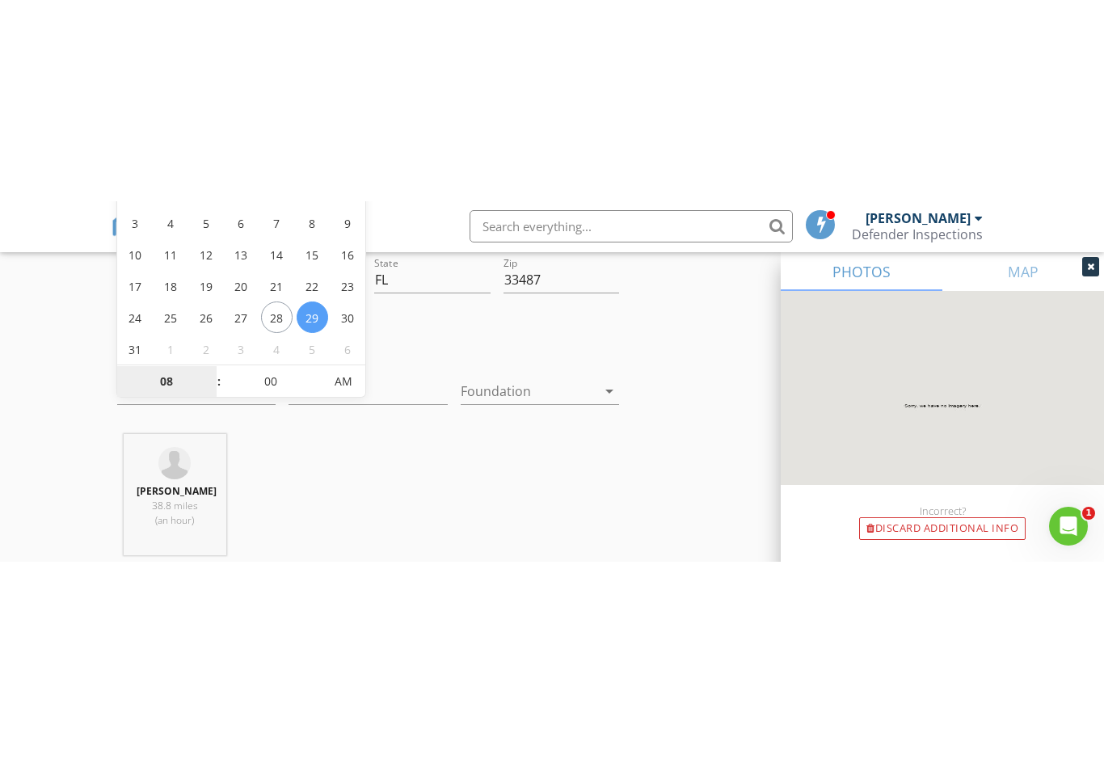
scroll to position [462, 0]
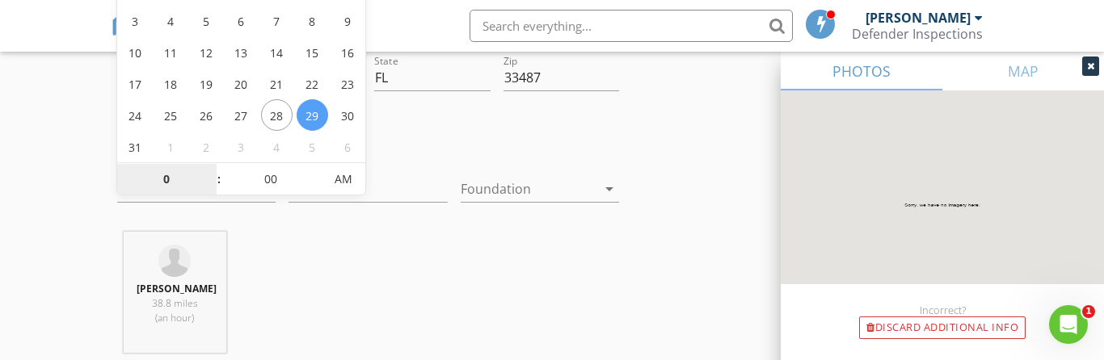
type input "09"
type input "[DATE] 9:00 AM"
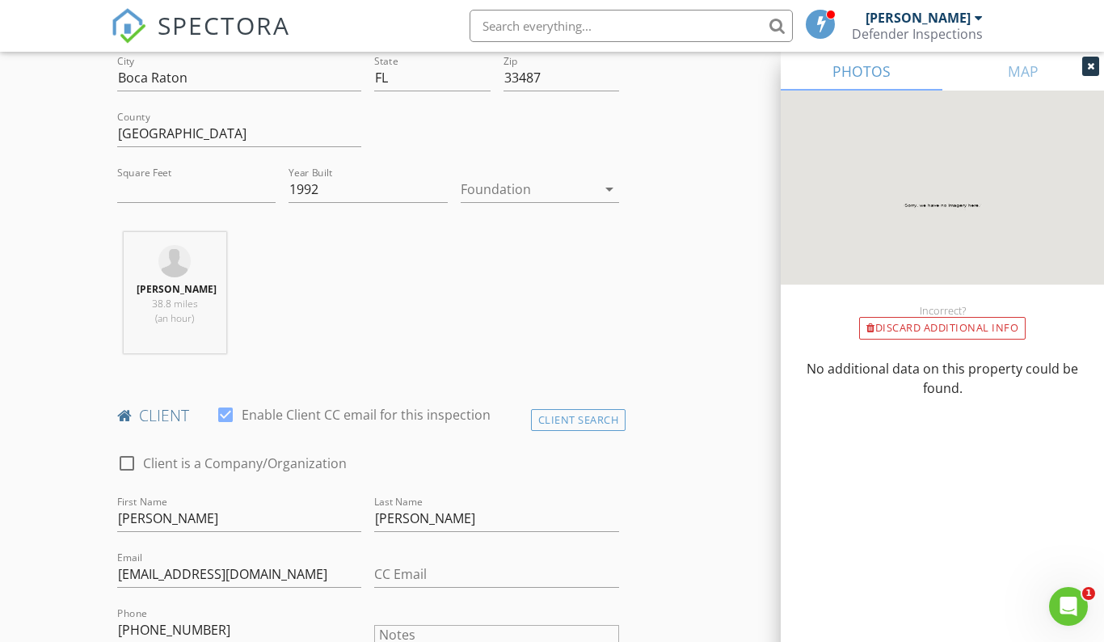
click at [464, 261] on div "Michelle Diefenderfer 38.8 miles (an hour)" at bounding box center [368, 299] width 515 height 134
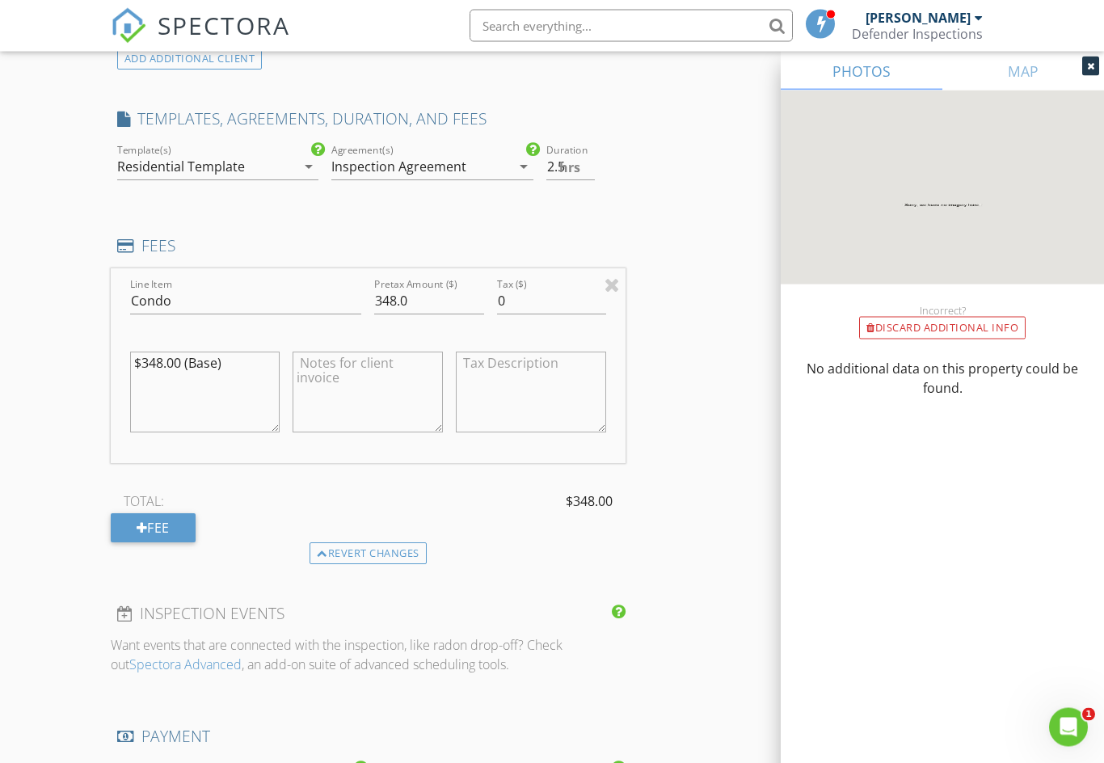
scroll to position [1269, 0]
click at [399, 310] on input "348.0" at bounding box center [428, 301] width 109 height 27
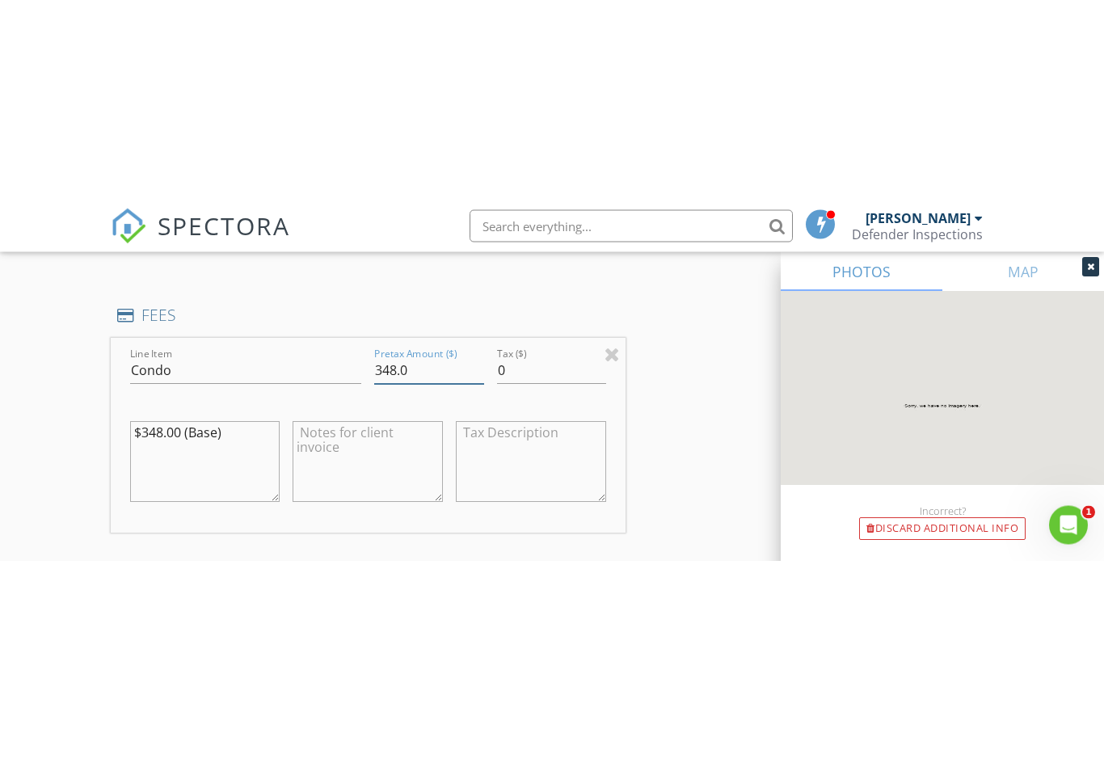
scroll to position [1402, 0]
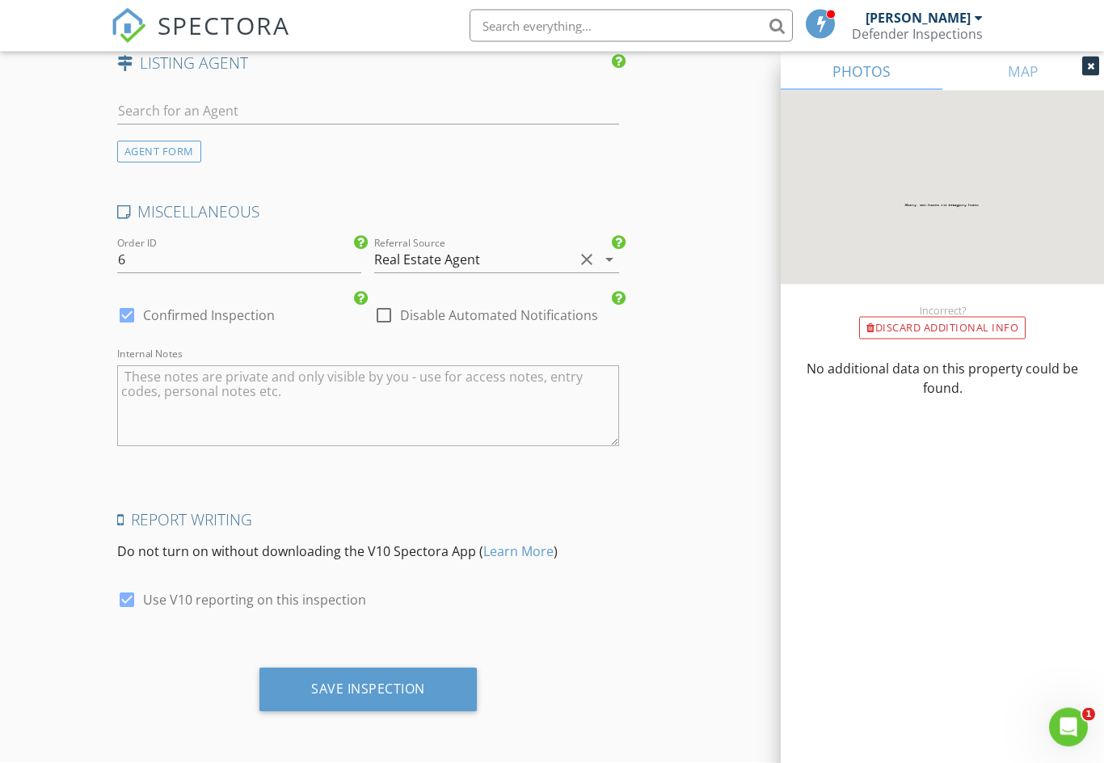
scroll to position [2662, 0]
click at [375, 692] on div "Save Inspection" at bounding box center [368, 689] width 114 height 16
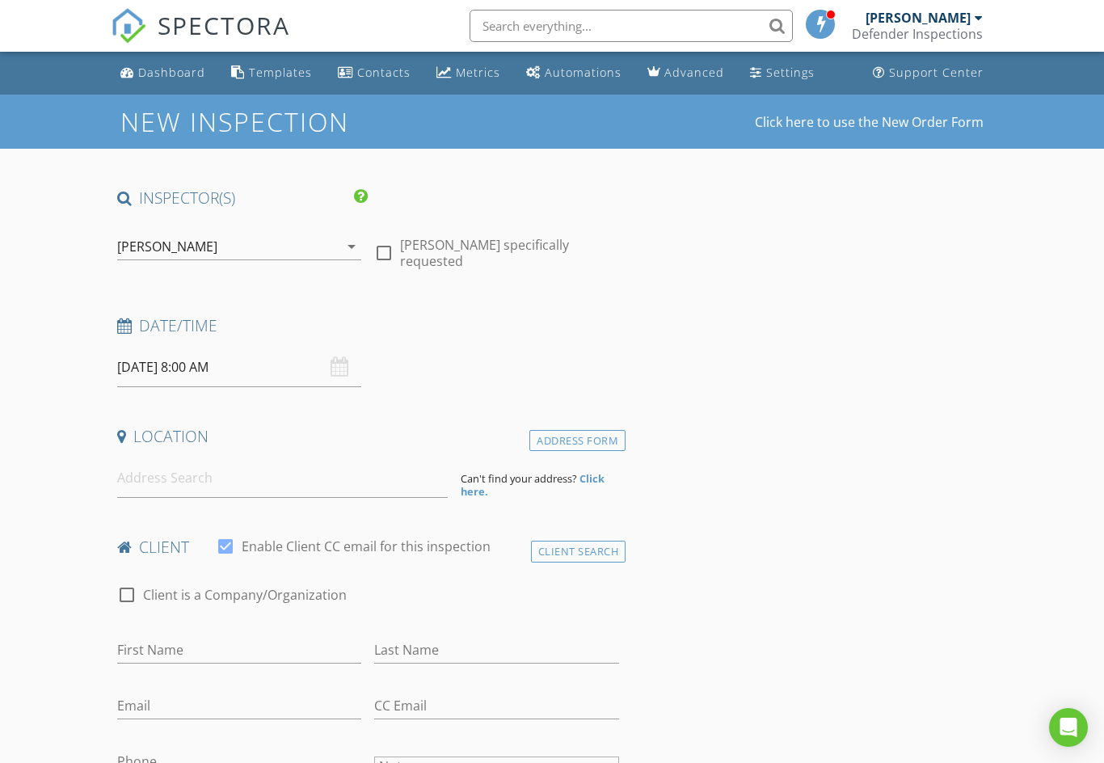
click at [173, 69] on div "Dashboard" at bounding box center [171, 72] width 67 height 15
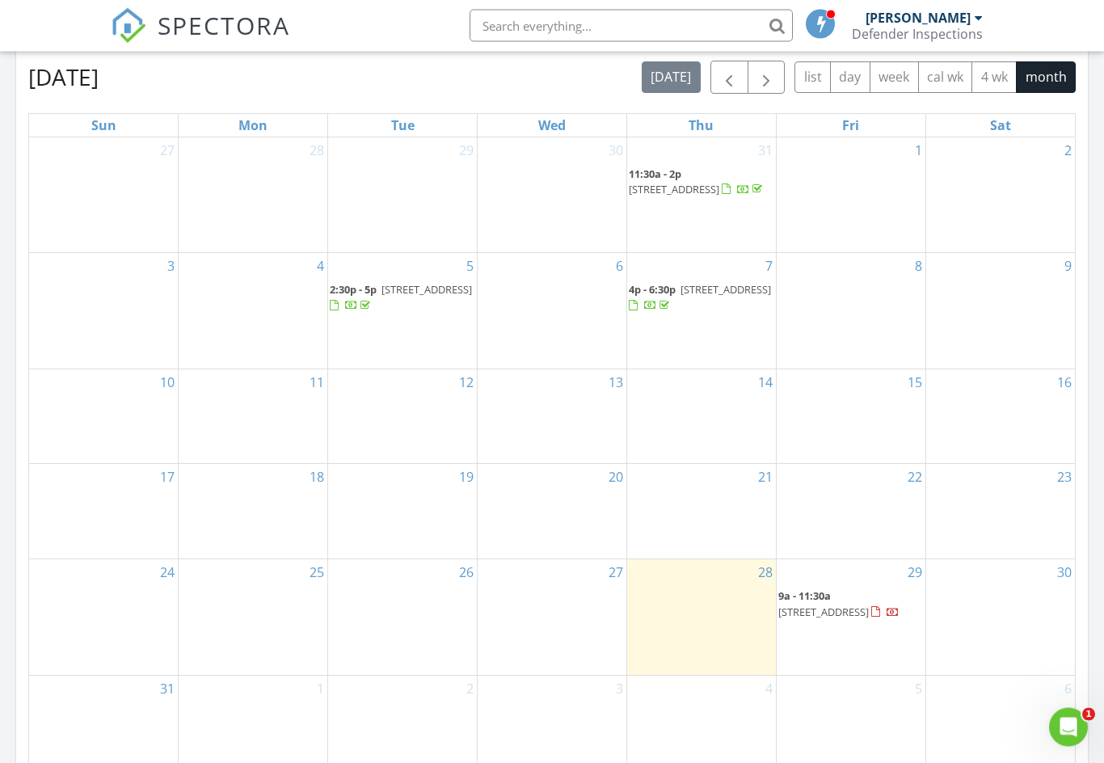
scroll to position [712, 0]
